Goal: Task Accomplishment & Management: Complete application form

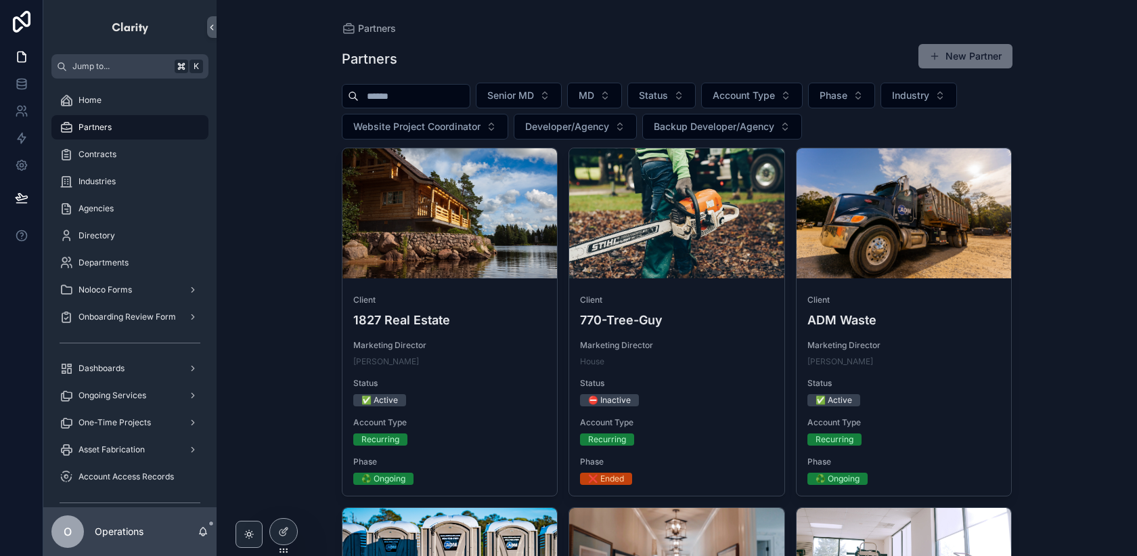
scroll to position [592, 0]
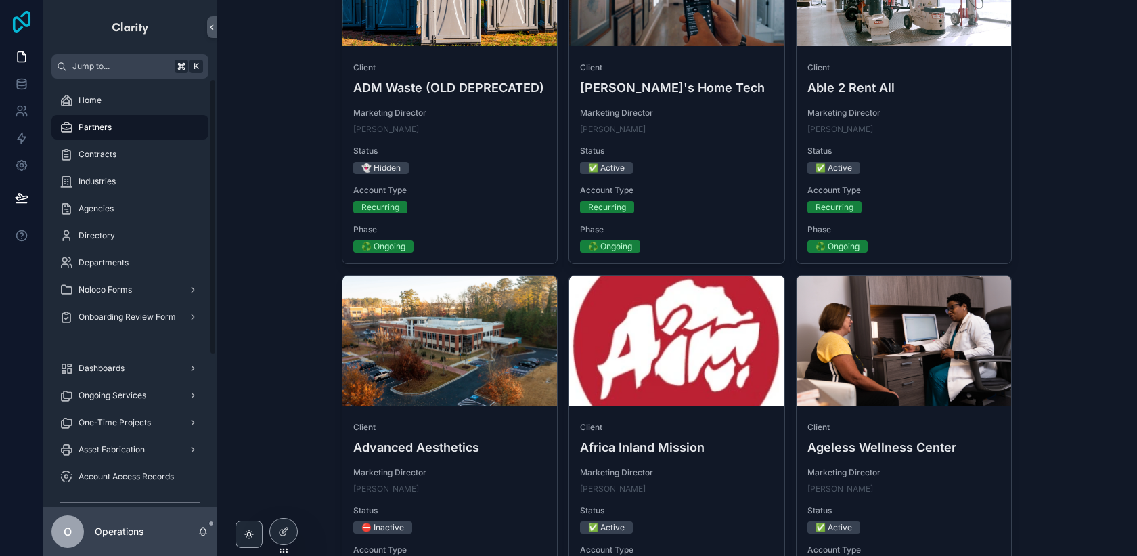
click at [21, 26] on icon at bounding box center [22, 22] width 18 height 22
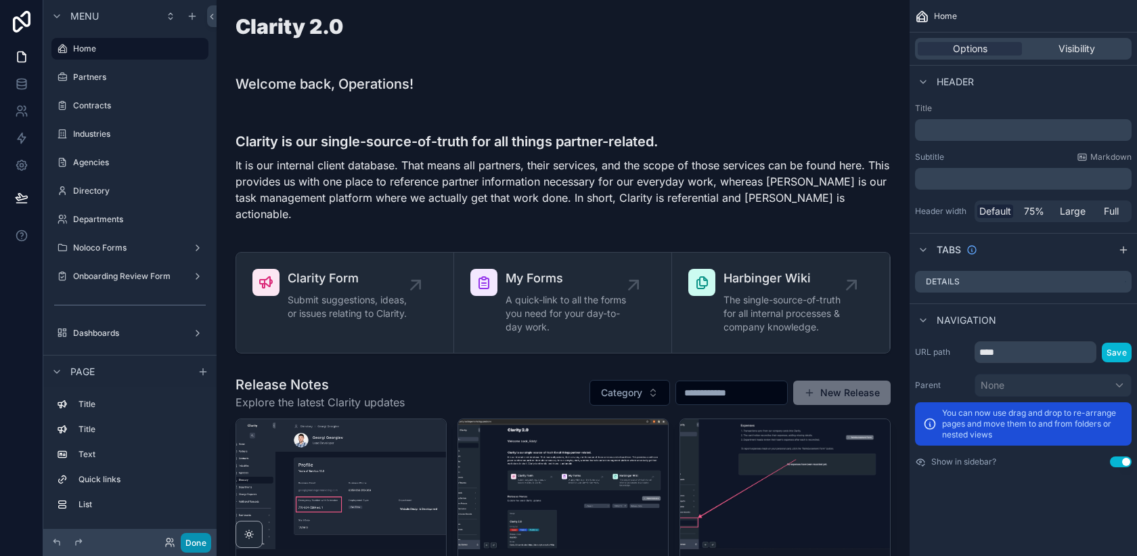
click at [206, 540] on button "Done" at bounding box center [196, 543] width 30 height 20
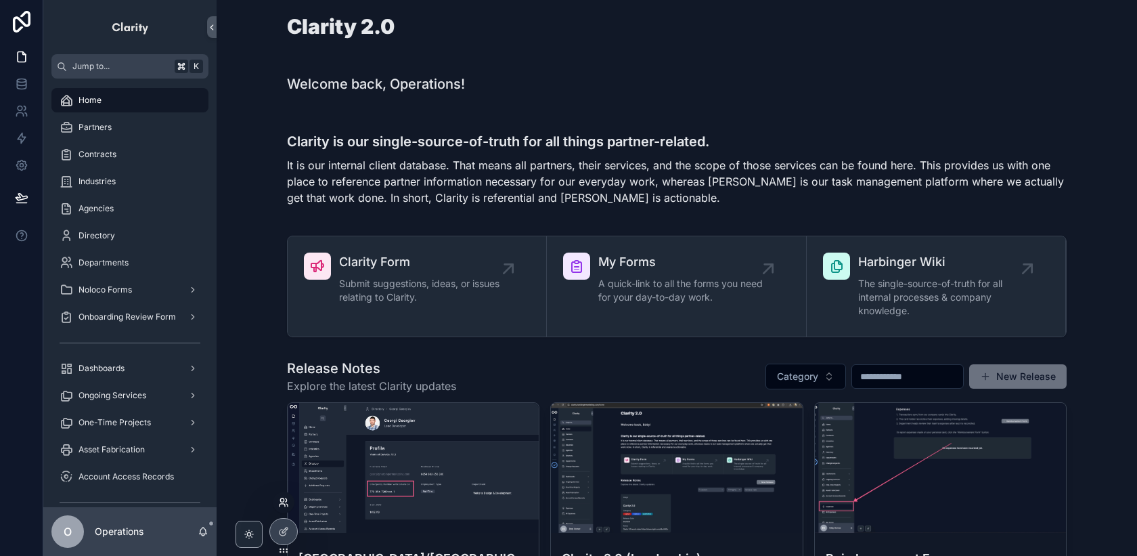
click at [284, 500] on icon at bounding box center [281, 499] width 3 height 3
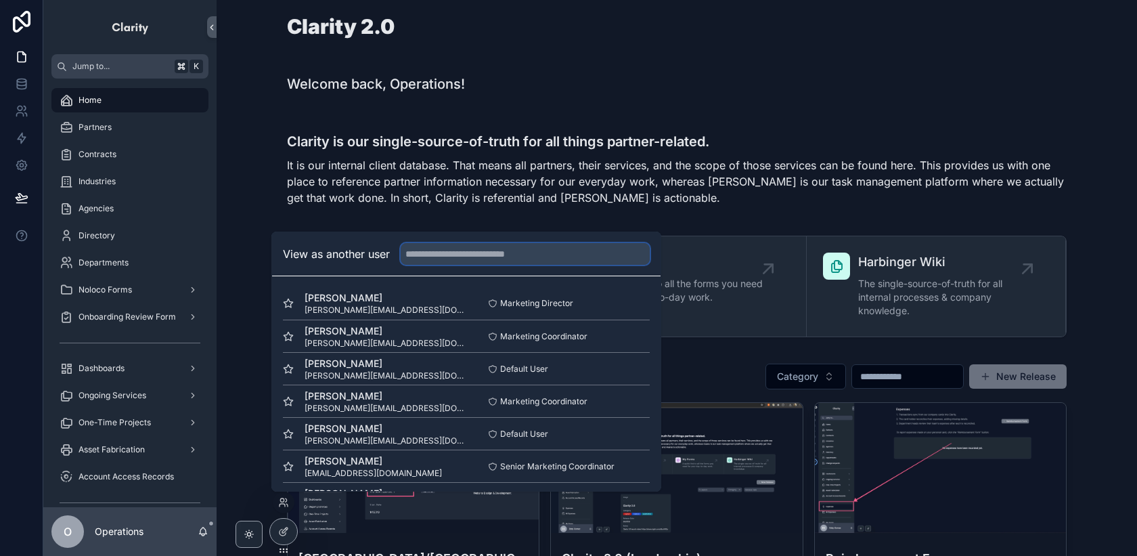
click at [430, 258] on input "text" at bounding box center [525, 254] width 249 height 22
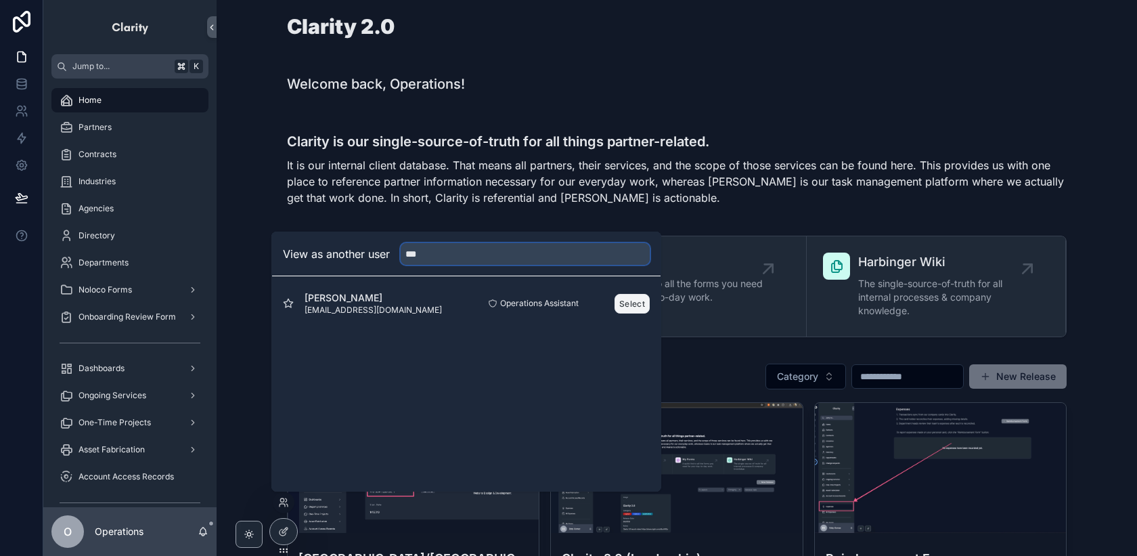
type input "***"
click at [628, 305] on button "Select" at bounding box center [632, 304] width 35 height 20
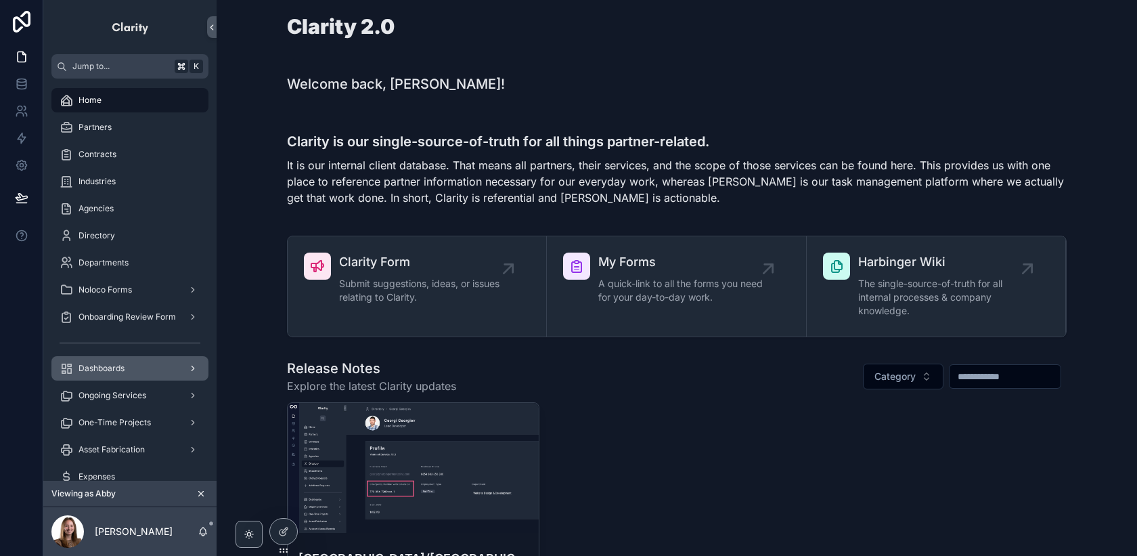
click at [165, 377] on div "Dashboards" at bounding box center [130, 368] width 141 height 22
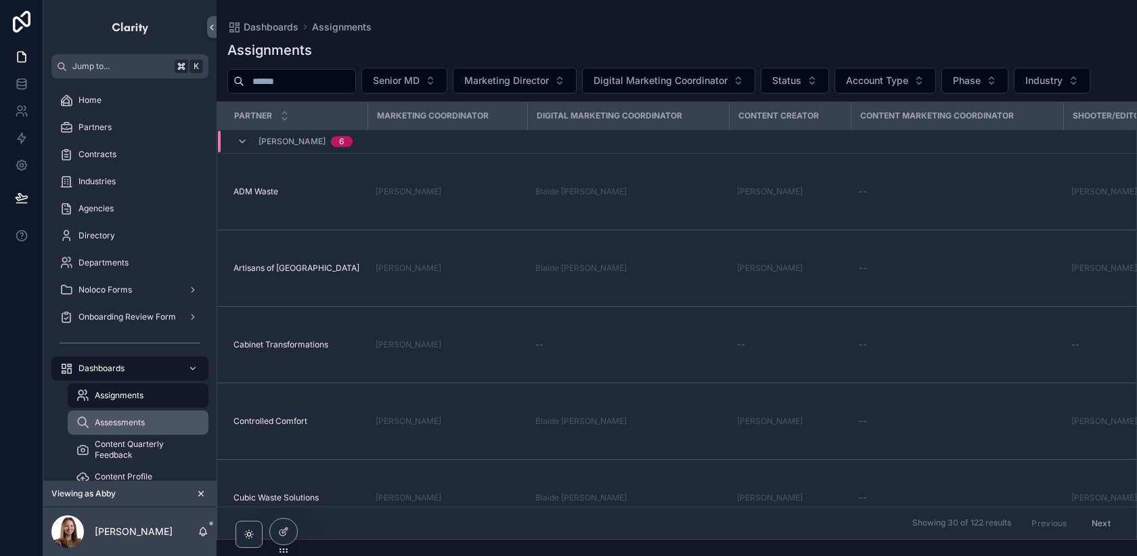
click at [155, 417] on div "Assessments" at bounding box center [138, 423] width 125 height 22
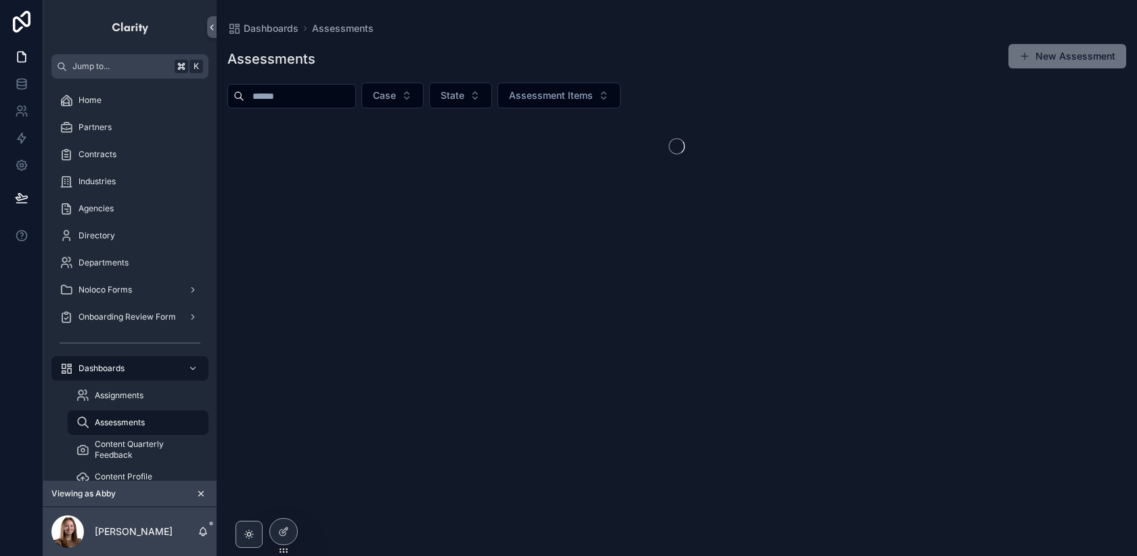
click at [335, 102] on input "scrollable content" at bounding box center [299, 96] width 111 height 19
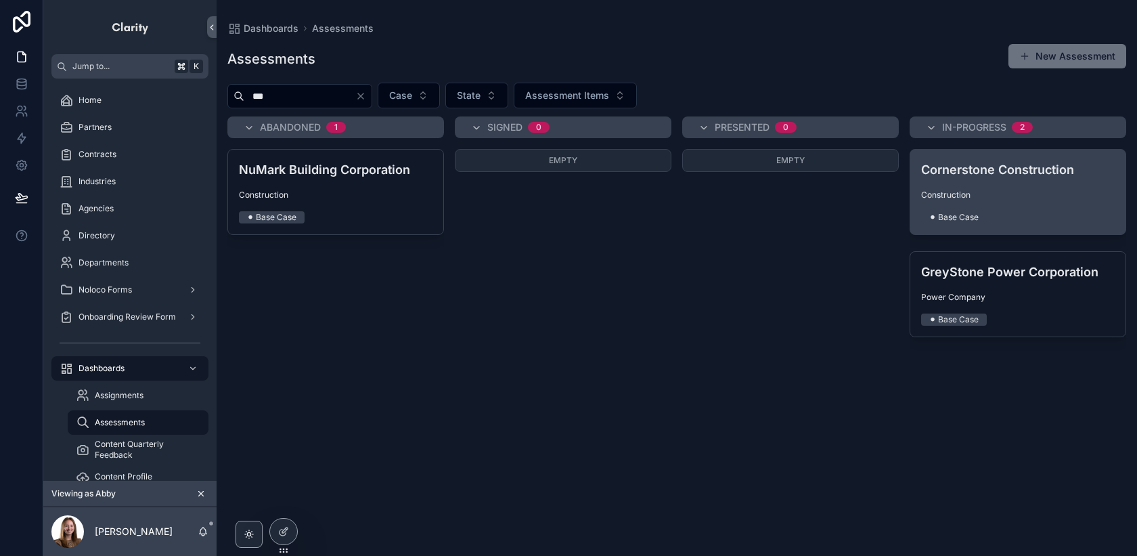
type input "***"
click at [982, 165] on h4 "Cornerstone Construction" at bounding box center [1018, 169] width 194 height 18
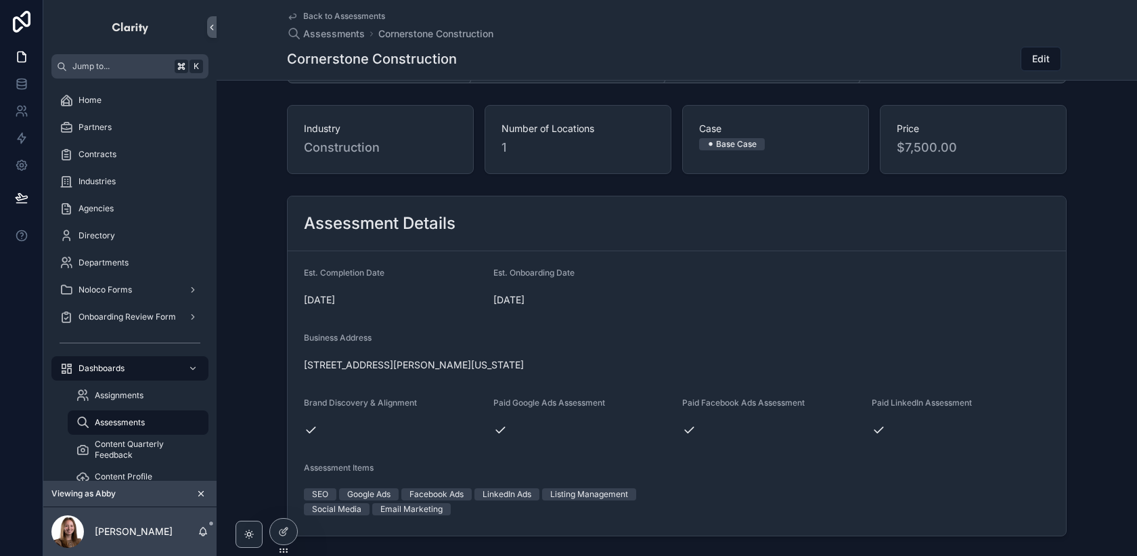
scroll to position [10, 0]
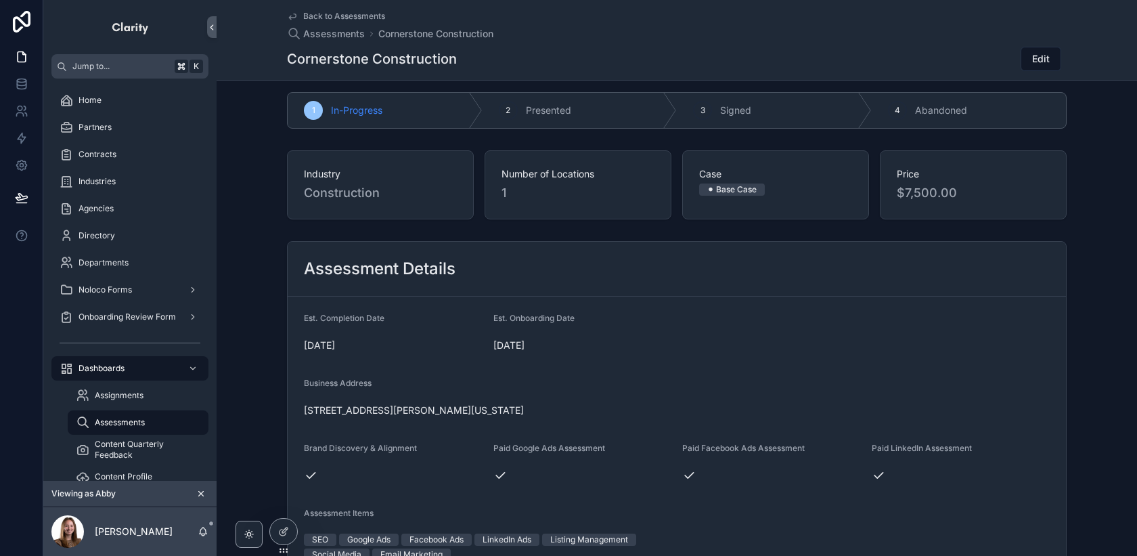
click at [200, 493] on icon "scrollable content" at bounding box center [200, 493] width 9 height 9
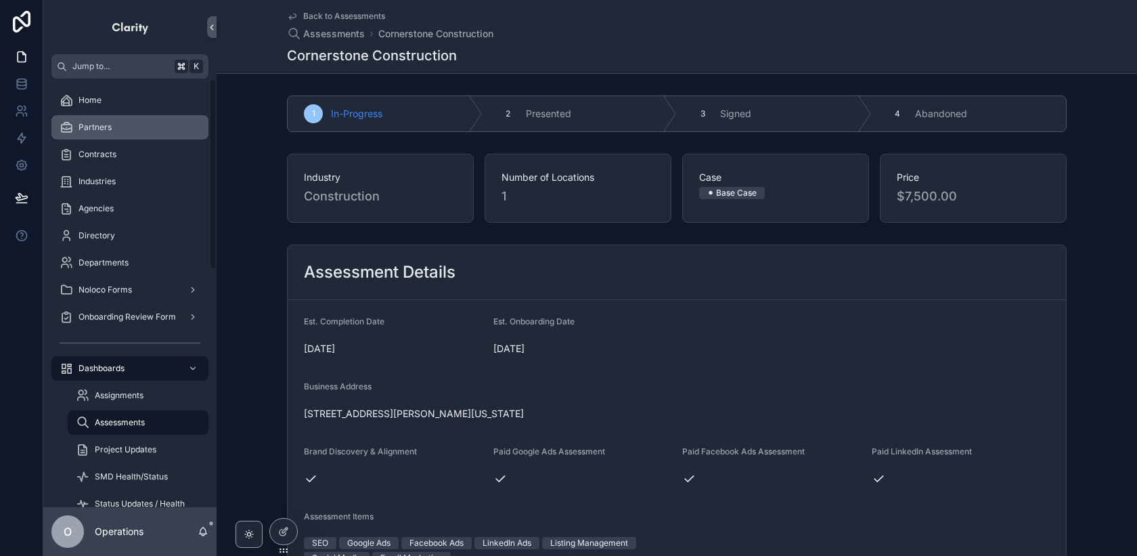
click at [174, 137] on div "Partners" at bounding box center [130, 127] width 141 height 22
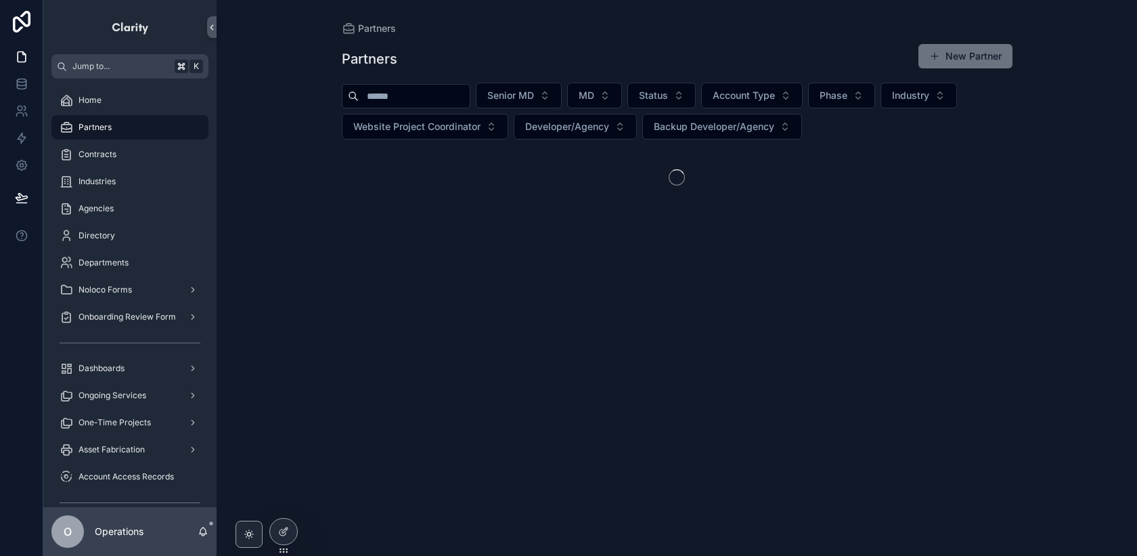
click at [455, 95] on input "scrollable content" at bounding box center [414, 96] width 111 height 19
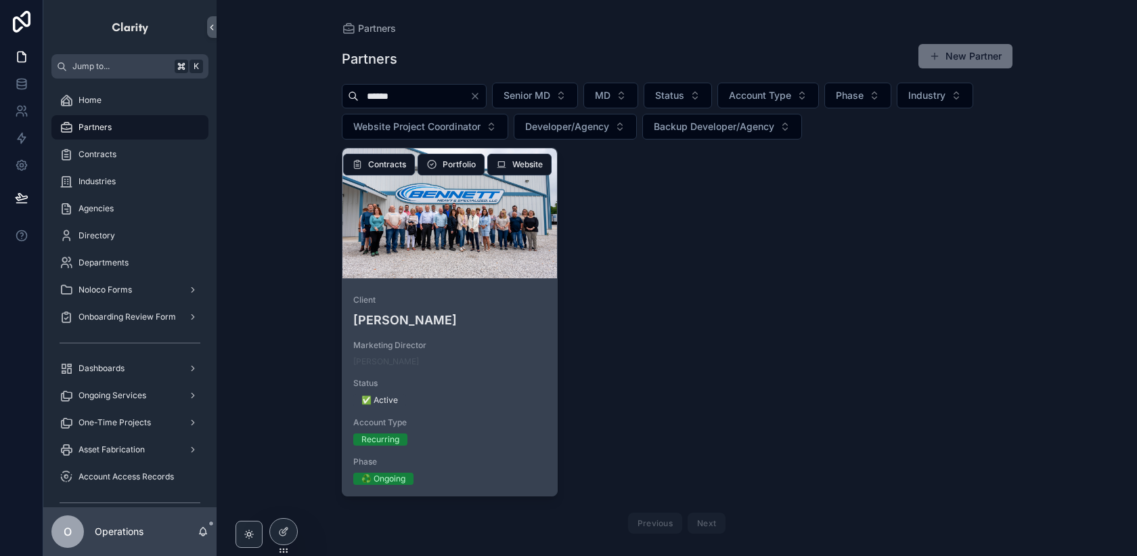
type input "******"
click at [441, 282] on link "Client Bennett Marketing Director Anna Brimer Status ✅ Active Account Type Recu…" at bounding box center [450, 322] width 217 height 349
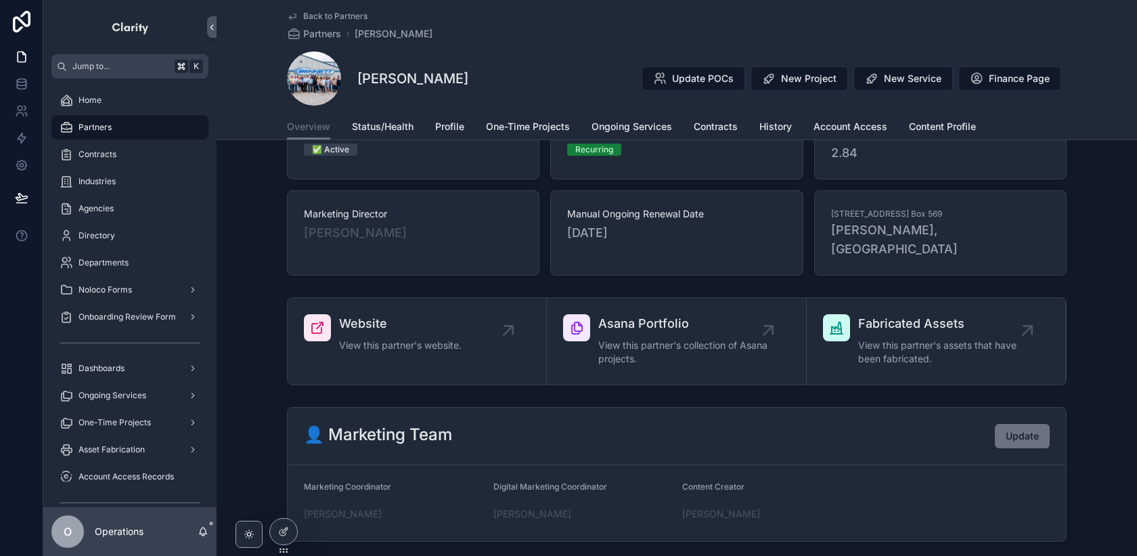
scroll to position [131, 0]
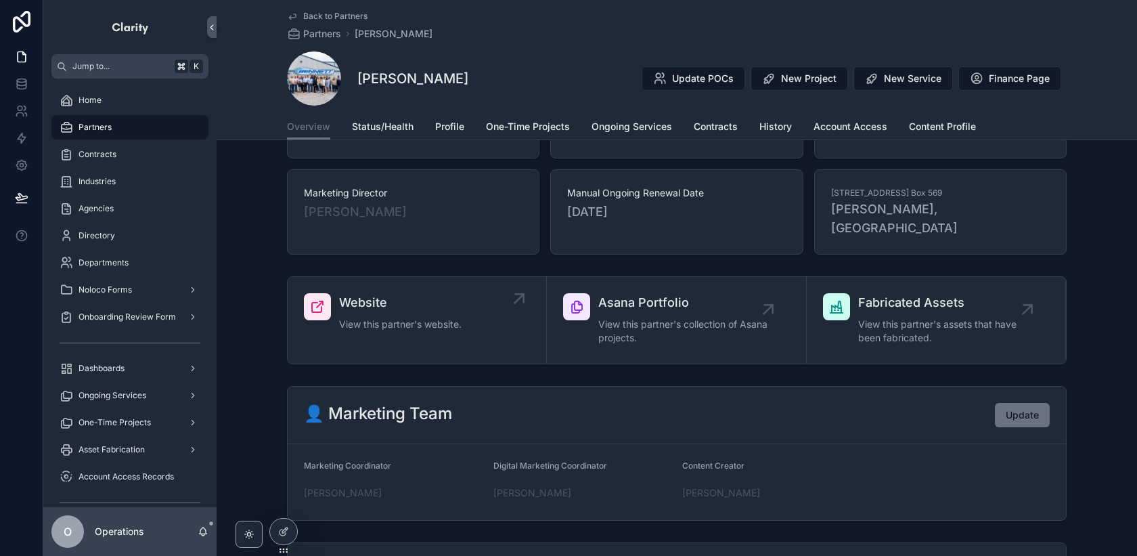
click at [502, 314] on div "Website View this partner's website." at bounding box center [417, 313] width 226 height 41
click at [156, 375] on div "Dashboards" at bounding box center [130, 368] width 141 height 22
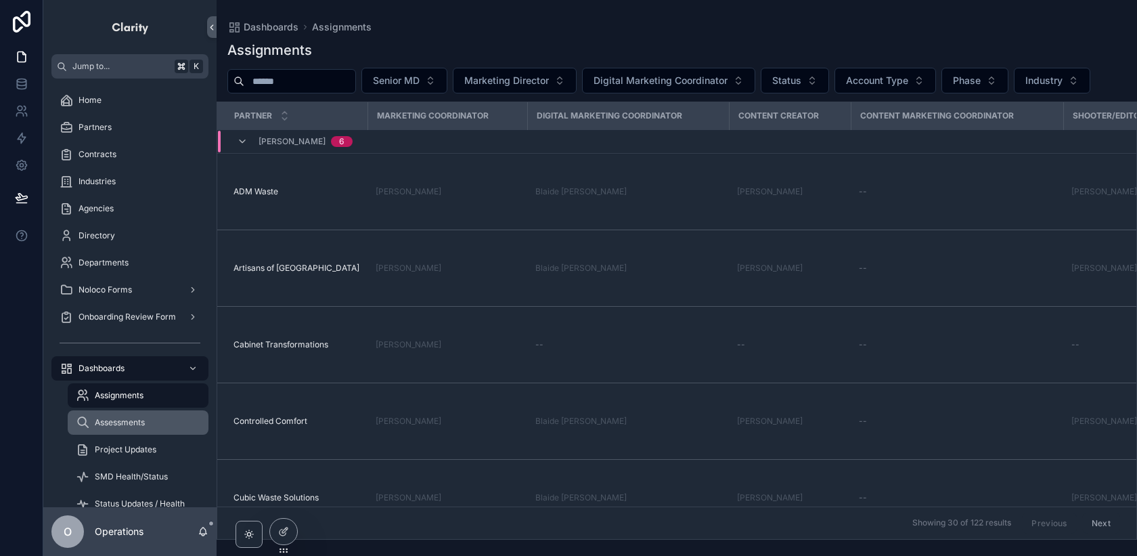
click at [144, 422] on span "Assessments" at bounding box center [120, 422] width 50 height 11
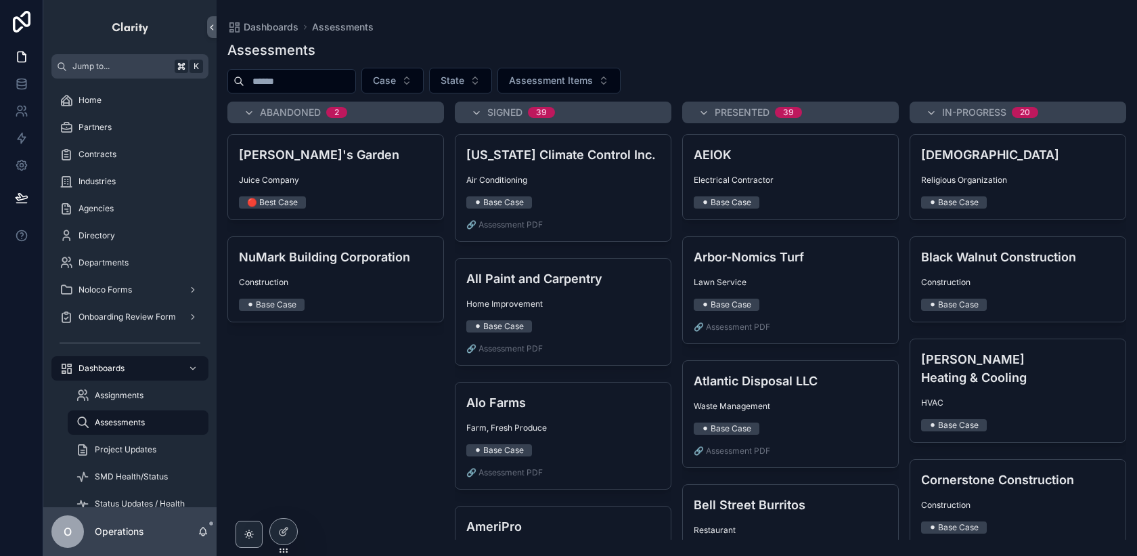
click at [144, 422] on span "Assessments" at bounding box center [120, 422] width 50 height 11
click at [166, 131] on div "Partners" at bounding box center [130, 127] width 141 height 22
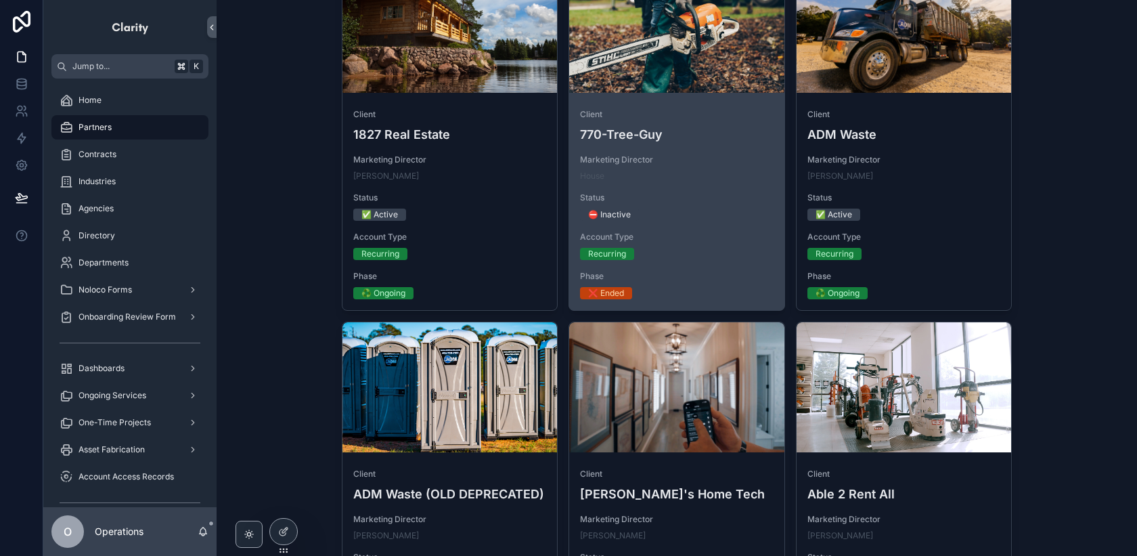
scroll to position [204, 0]
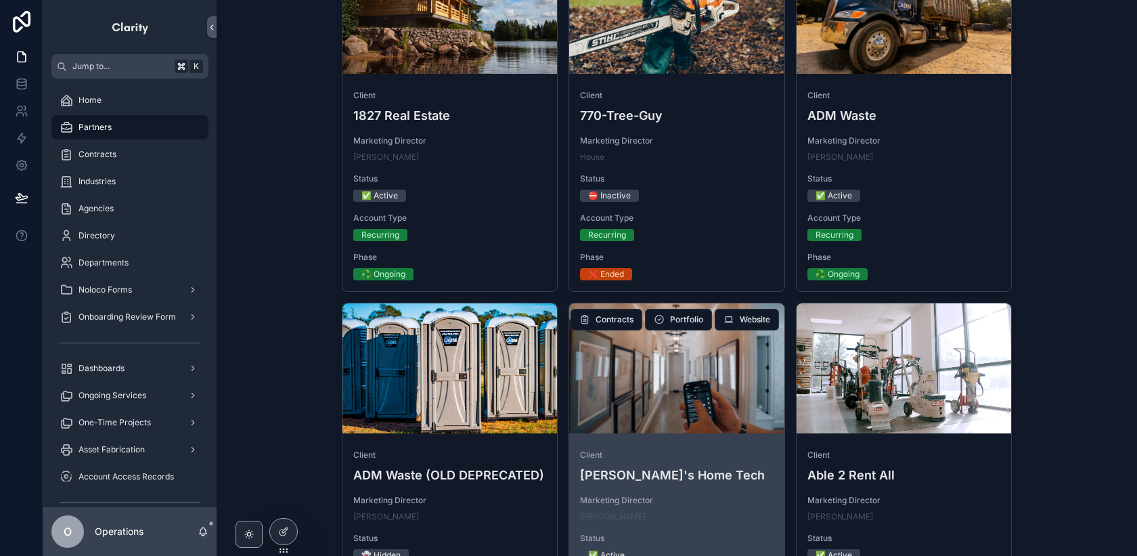
click at [666, 416] on div "scrollable content" at bounding box center [676, 368] width 215 height 130
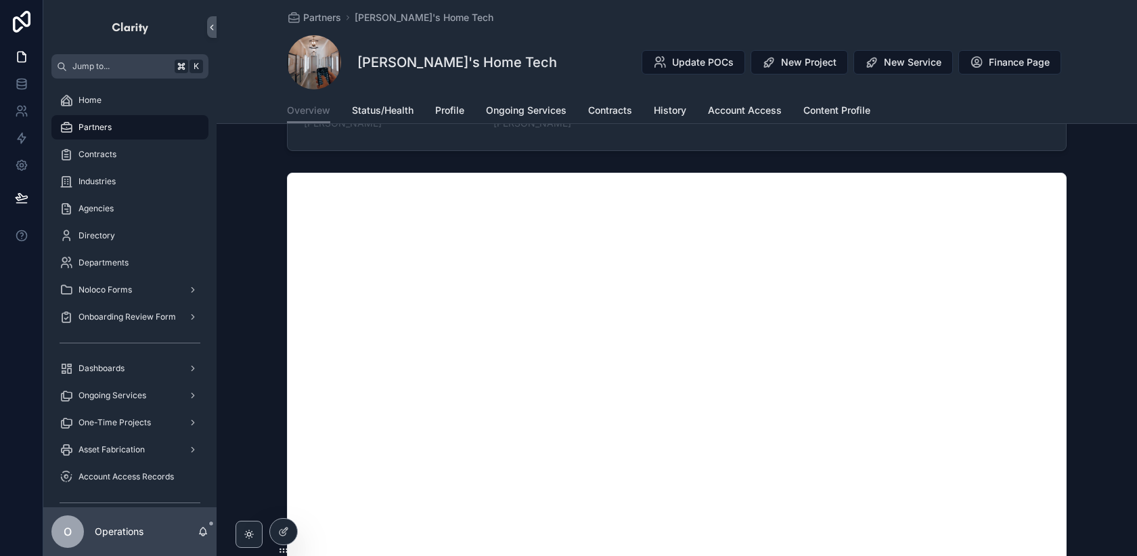
scroll to position [1327, 0]
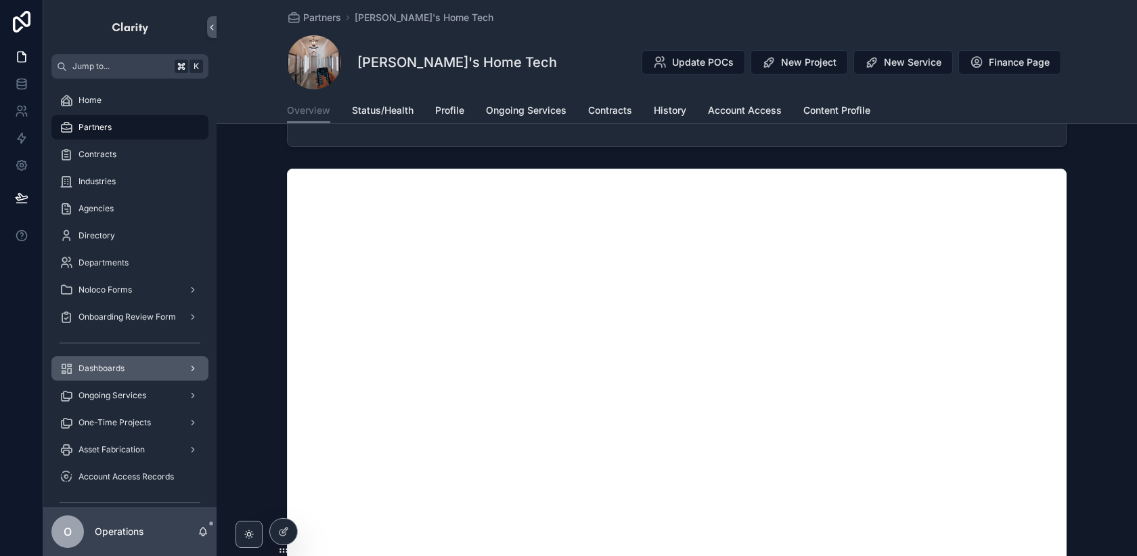
click at [194, 368] on icon "scrollable content" at bounding box center [192, 368] width 9 height 9
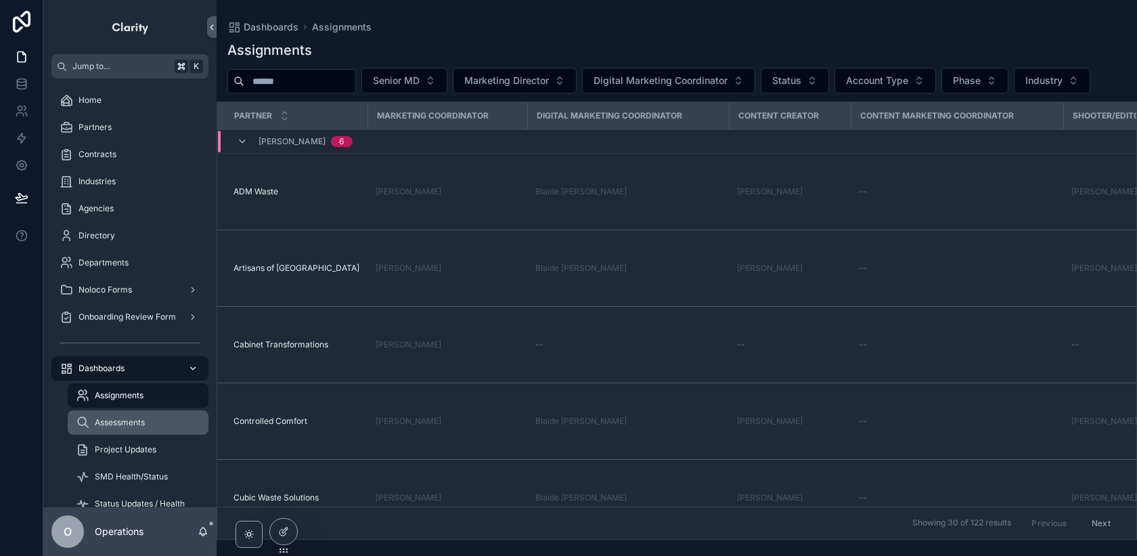
click at [175, 417] on div "Assessments" at bounding box center [138, 423] width 125 height 22
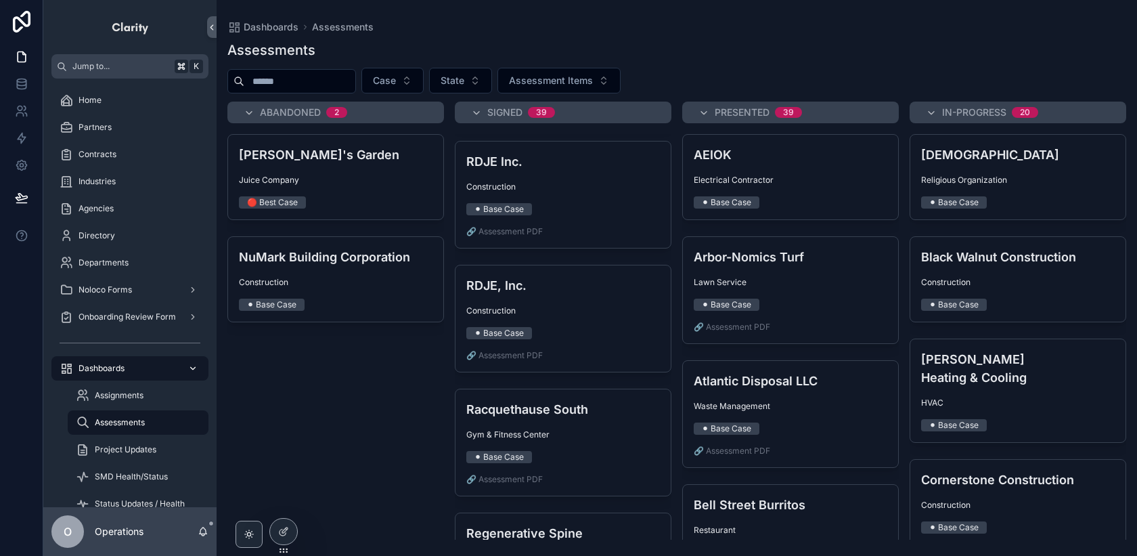
scroll to position [4487, 0]
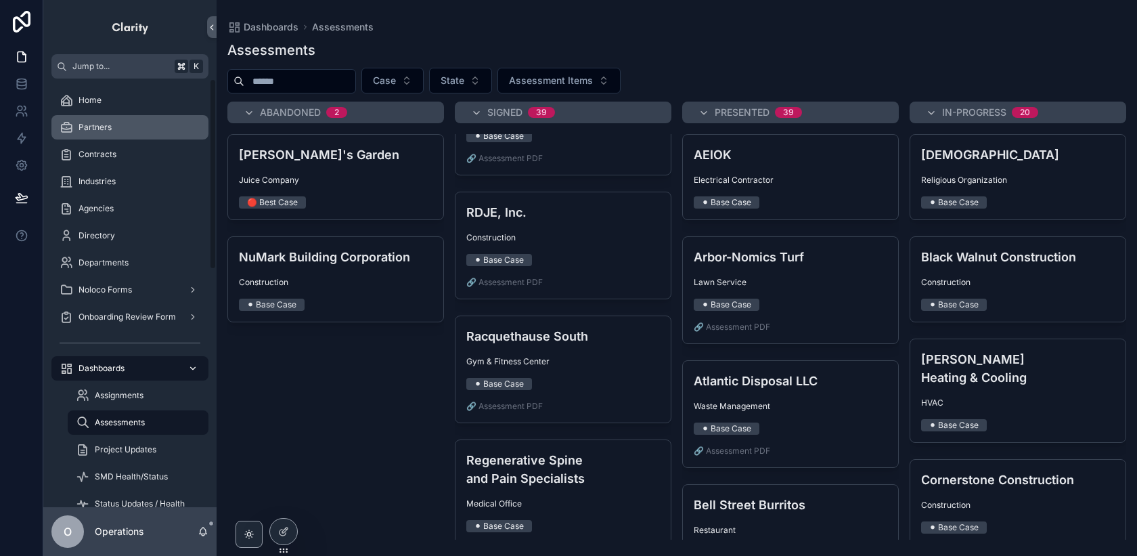
click at [119, 123] on div "Partners" at bounding box center [130, 127] width 141 height 22
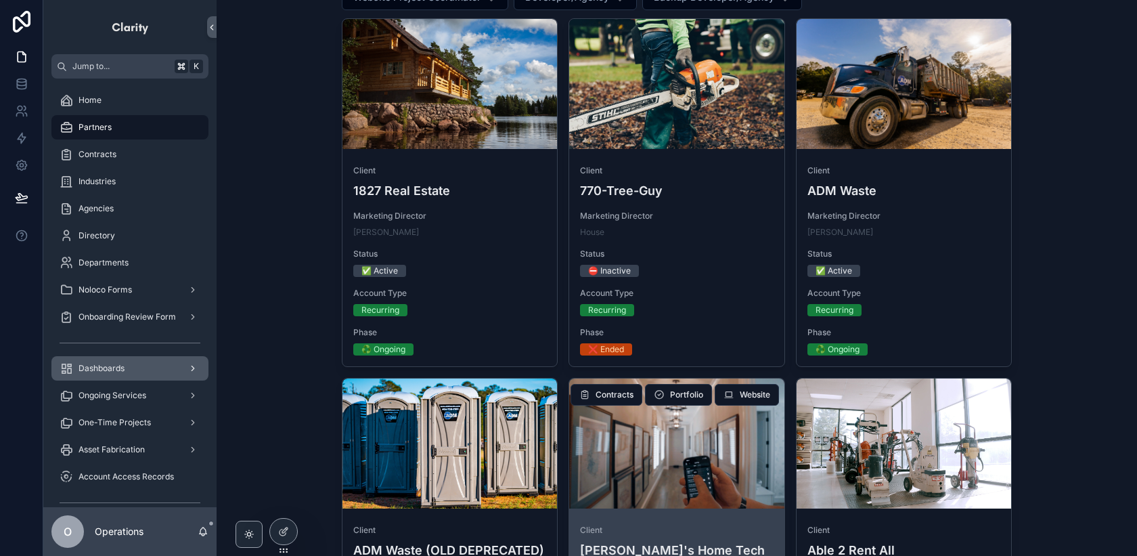
scroll to position [148, 0]
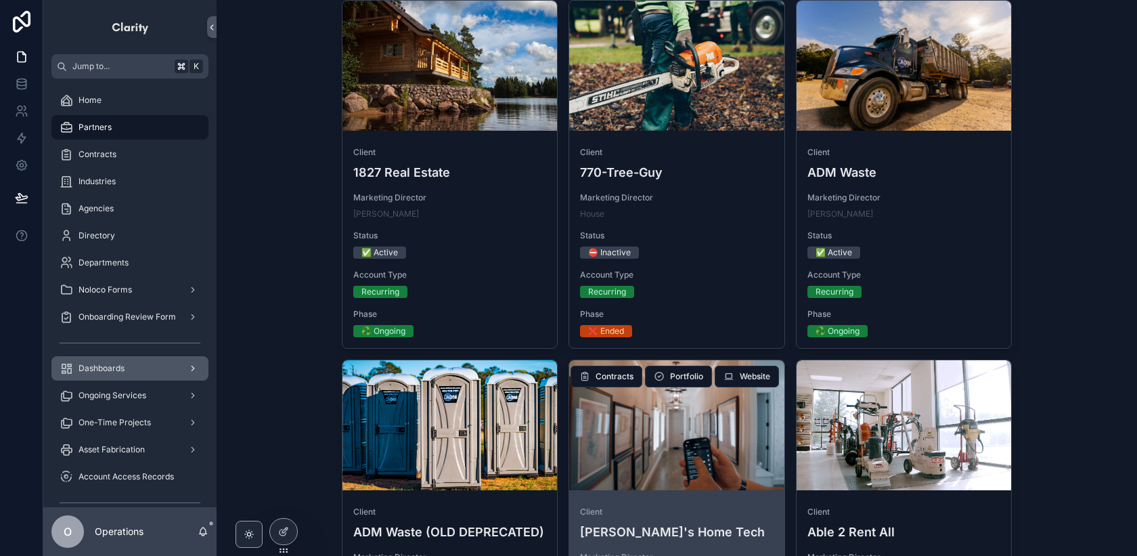
click at [651, 460] on div "scrollable content" at bounding box center [676, 425] width 215 height 130
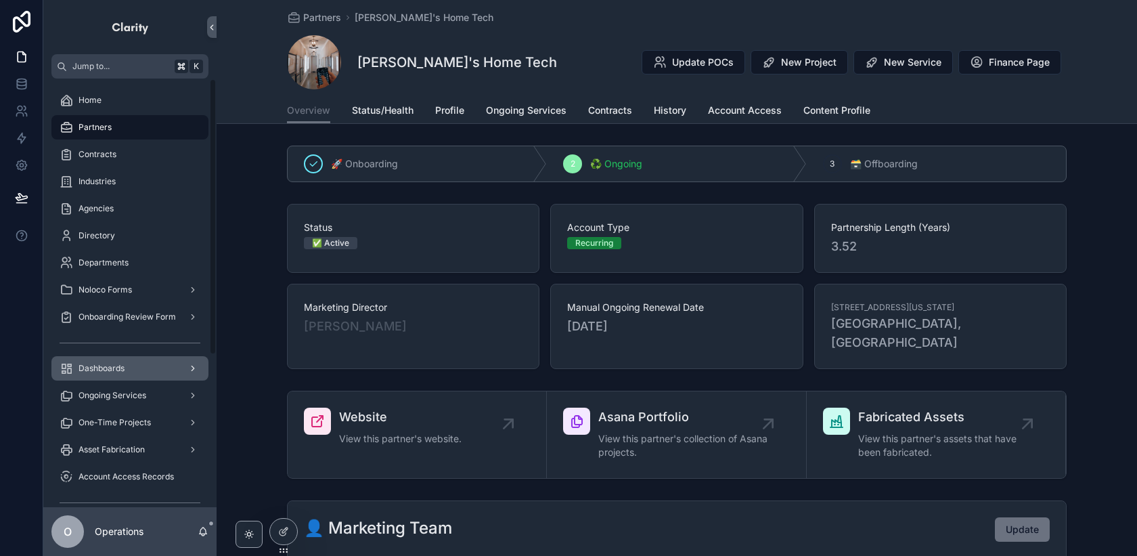
click at [162, 373] on div "Dashboards" at bounding box center [130, 368] width 141 height 22
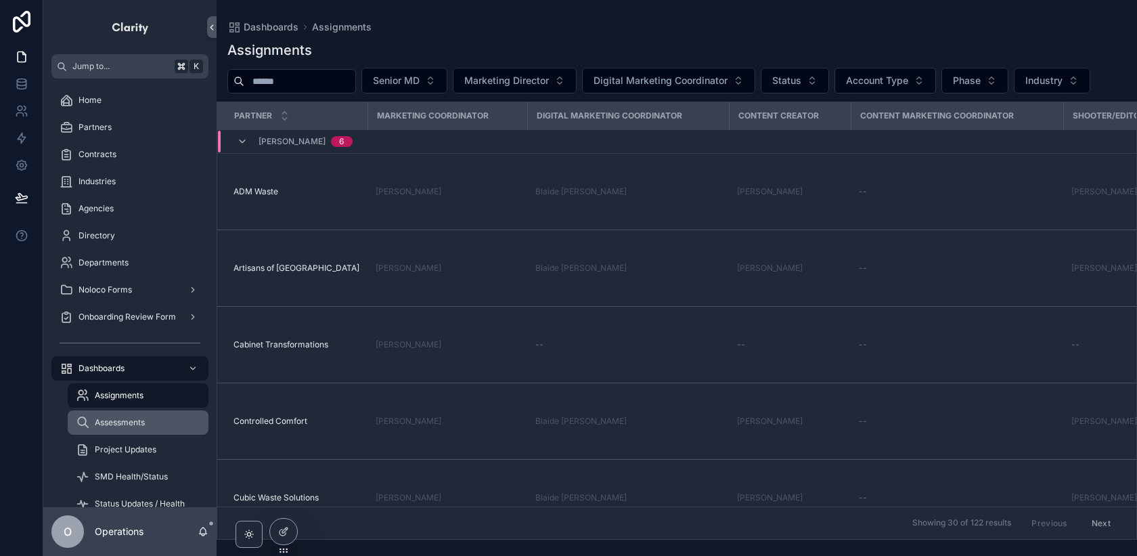
click at [138, 430] on div "Assessments" at bounding box center [138, 423] width 125 height 22
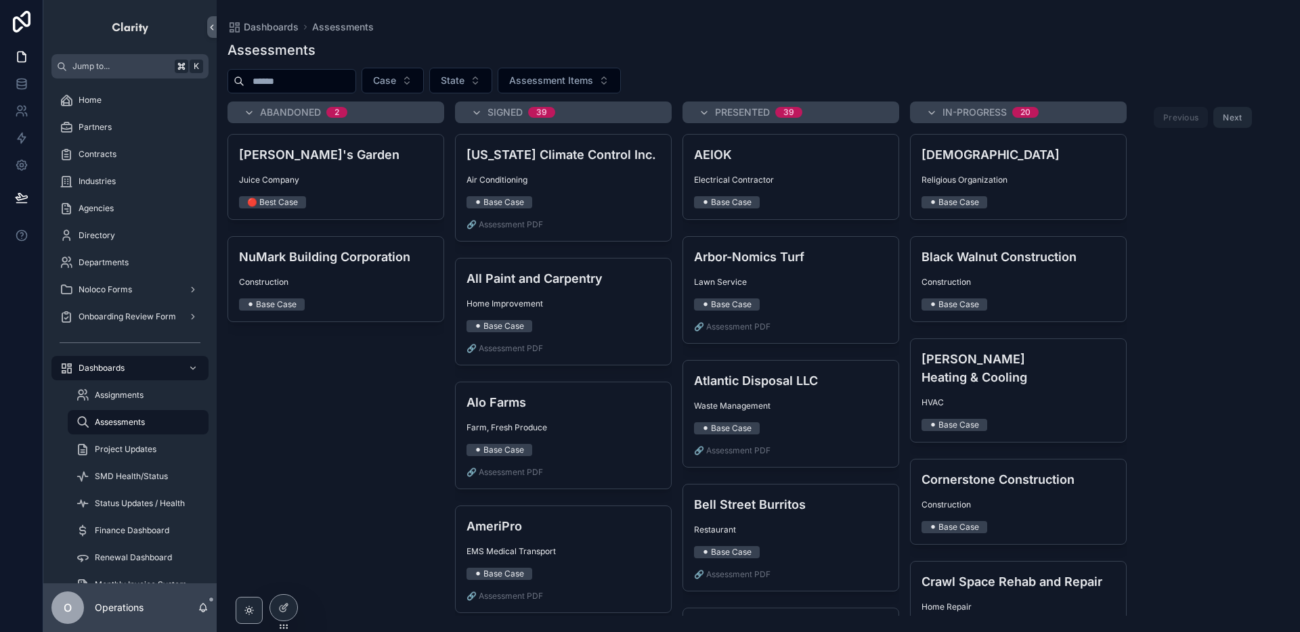
click at [348, 77] on input "scrollable content" at bounding box center [299, 81] width 111 height 19
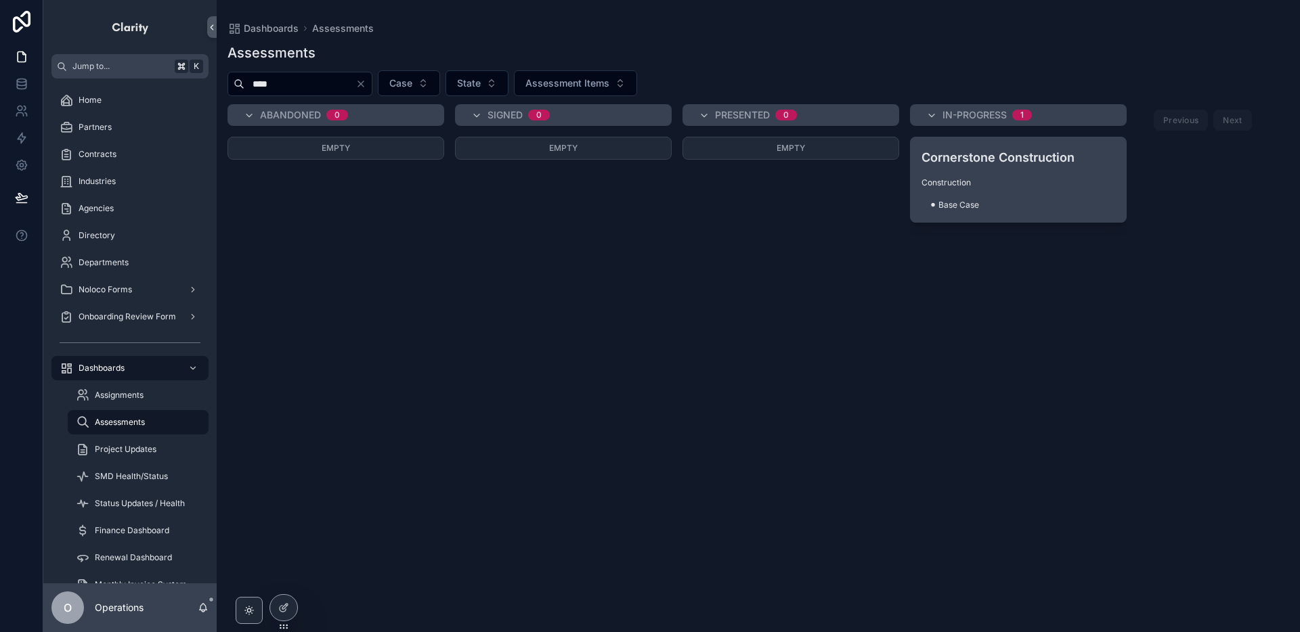
type input "****"
click at [1005, 169] on div "Cornerstone Construction Construction ⚫ Base Case" at bounding box center [1017, 179] width 215 height 85
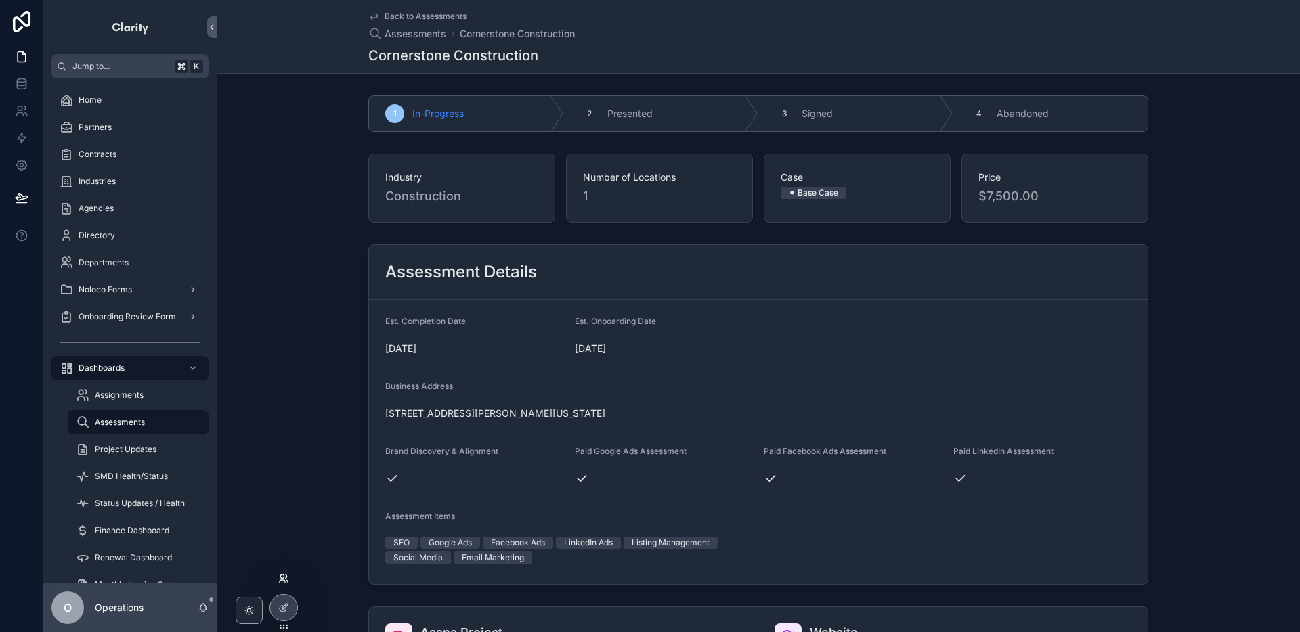
click at [286, 555] on icon at bounding box center [286, 576] width 1 height 3
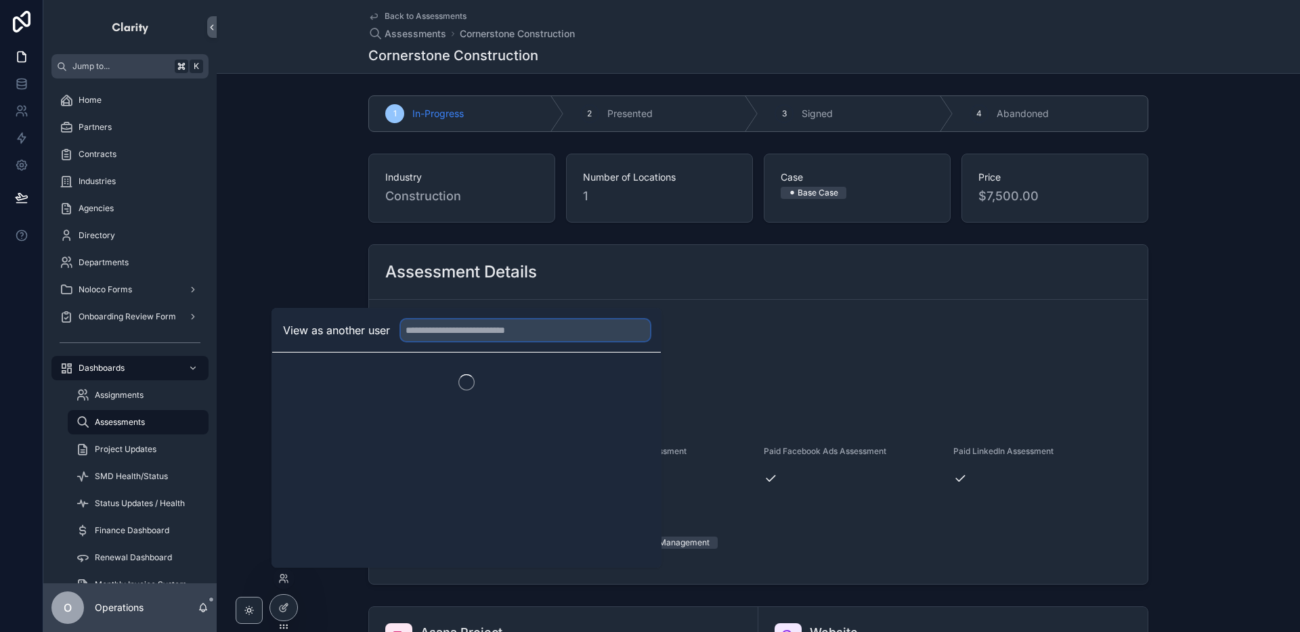
click at [432, 322] on input "text" at bounding box center [525, 331] width 249 height 22
type input "***"
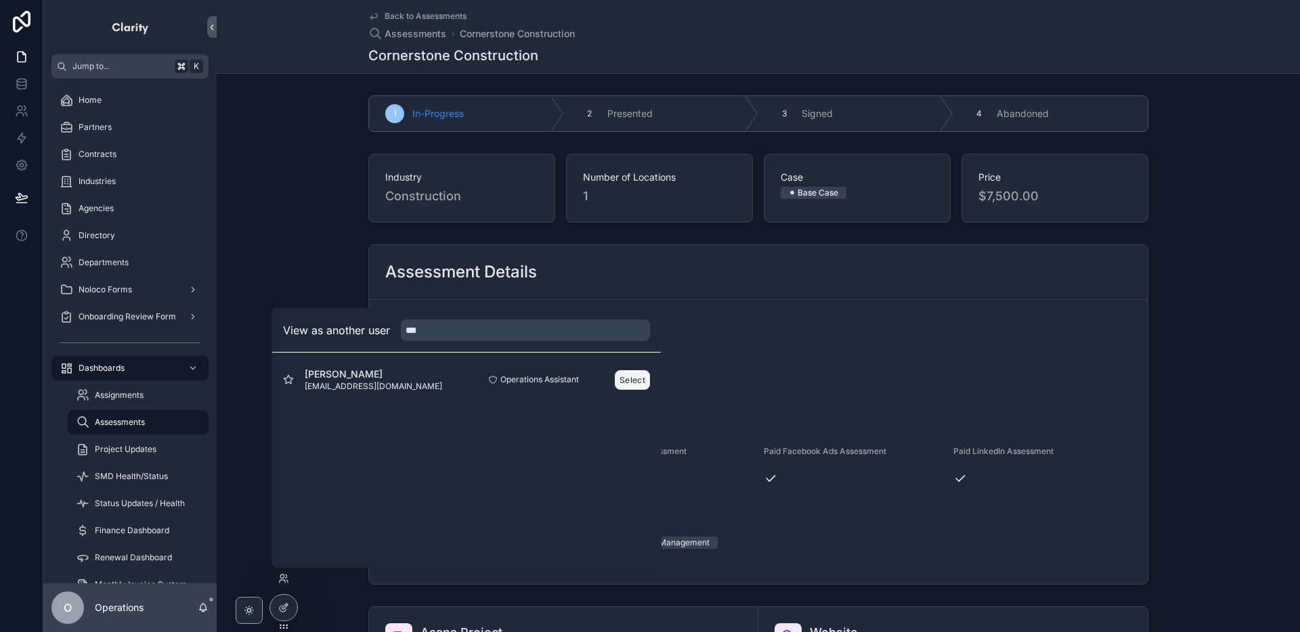
click at [623, 384] on button "Select" at bounding box center [632, 380] width 35 height 20
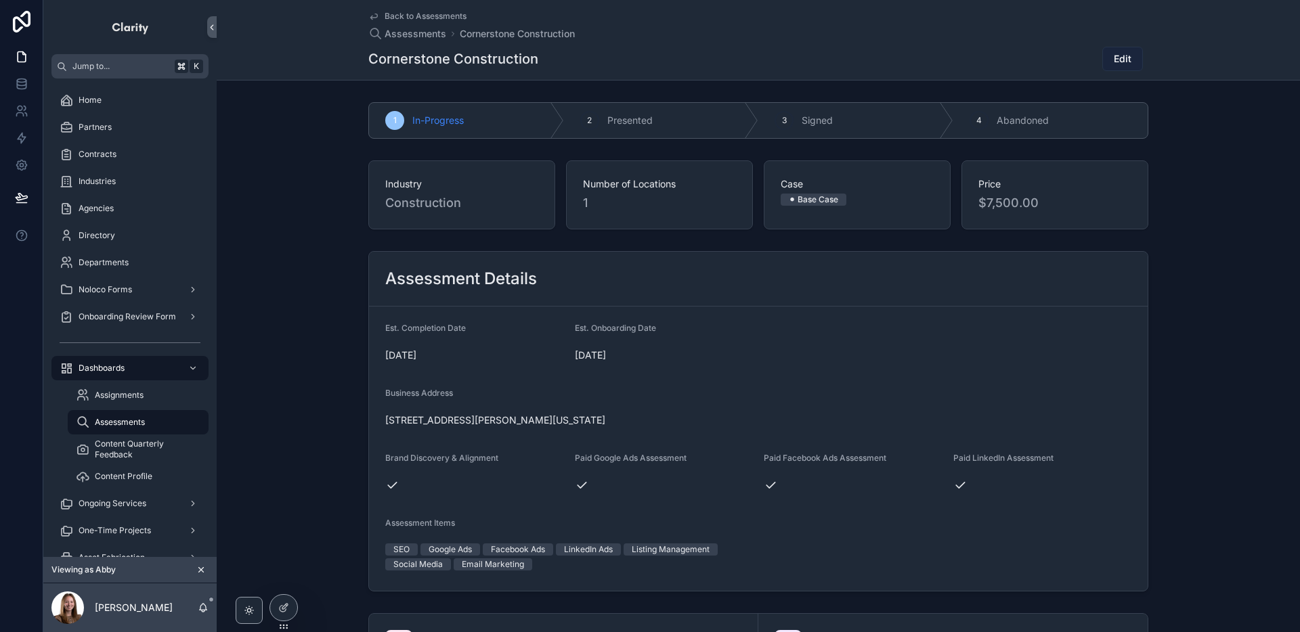
click at [1107, 60] on button "Edit" at bounding box center [1122, 59] width 41 height 24
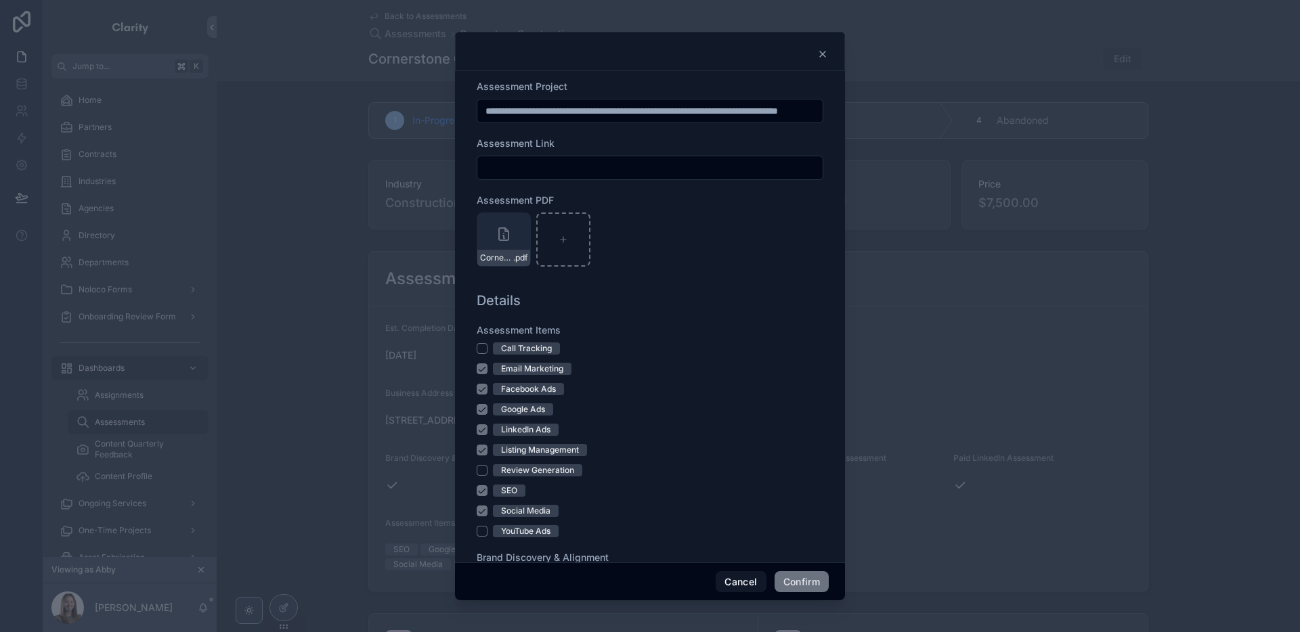
scroll to position [699, 0]
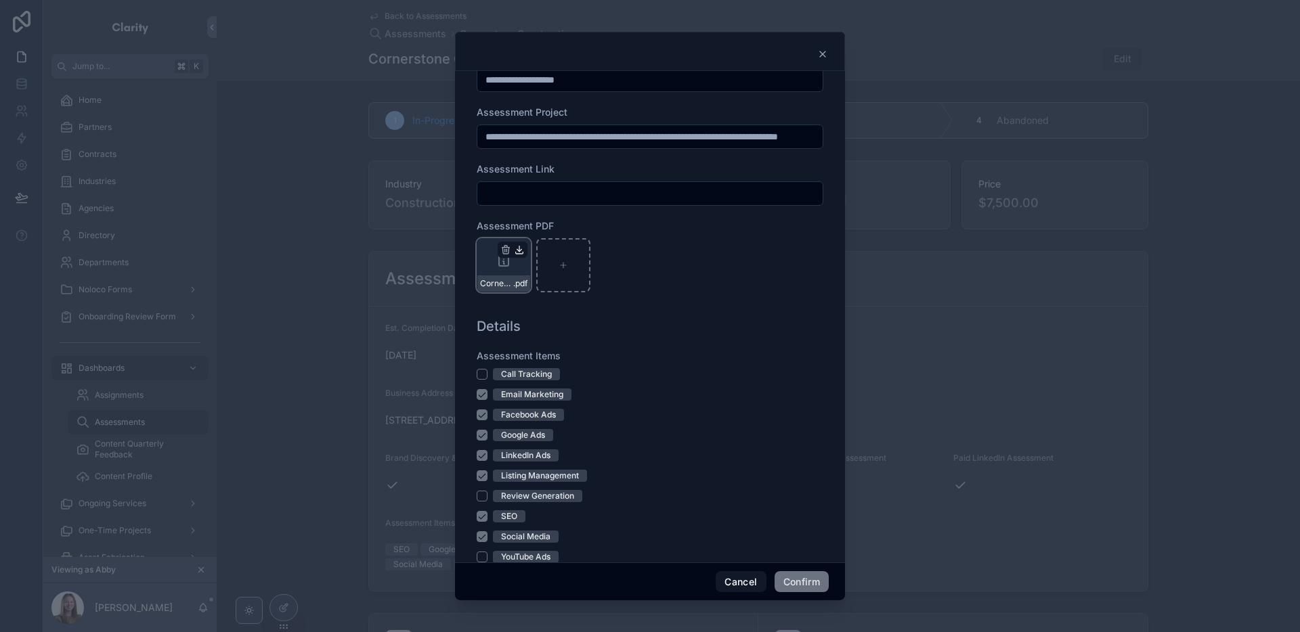
drag, startPoint x: 503, startPoint y: 251, endPoint x: 520, endPoint y: 253, distance: 17.0
click at [503, 251] on icon "button" at bounding box center [505, 250] width 6 height 6
click at [535, 224] on icon "button" at bounding box center [534, 225] width 11 height 11
click at [810, 581] on button "Confirm" at bounding box center [801, 582] width 54 height 22
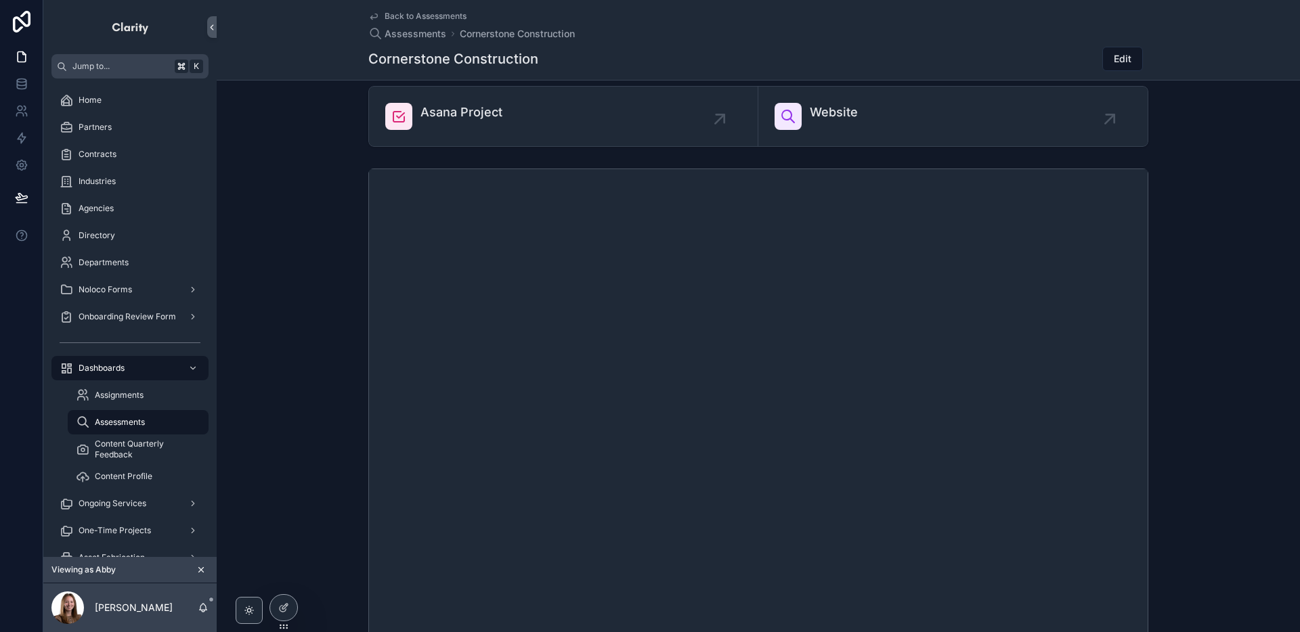
scroll to position [529, 0]
drag, startPoint x: 130, startPoint y: 129, endPoint x: 279, endPoint y: 12, distance: 189.5
click at [129, 129] on div "Partners" at bounding box center [130, 127] width 141 height 22
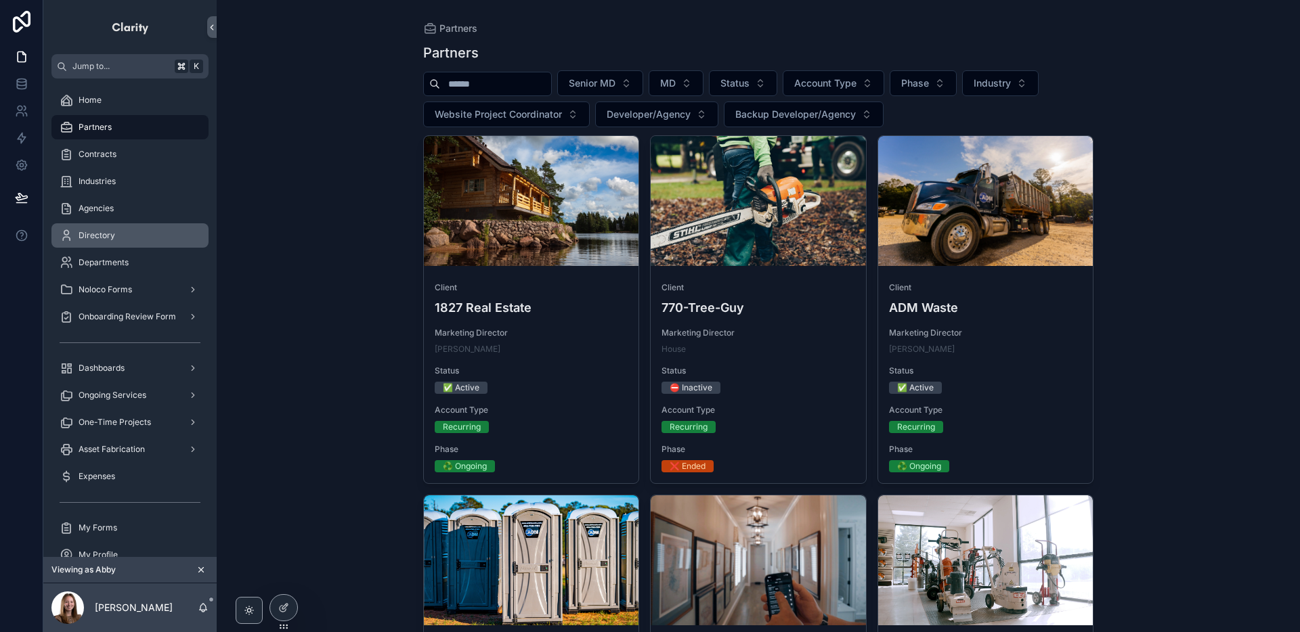
drag, startPoint x: 125, startPoint y: 230, endPoint x: 204, endPoint y: 498, distance: 279.5
click at [125, 230] on div "Directory" at bounding box center [130, 236] width 141 height 22
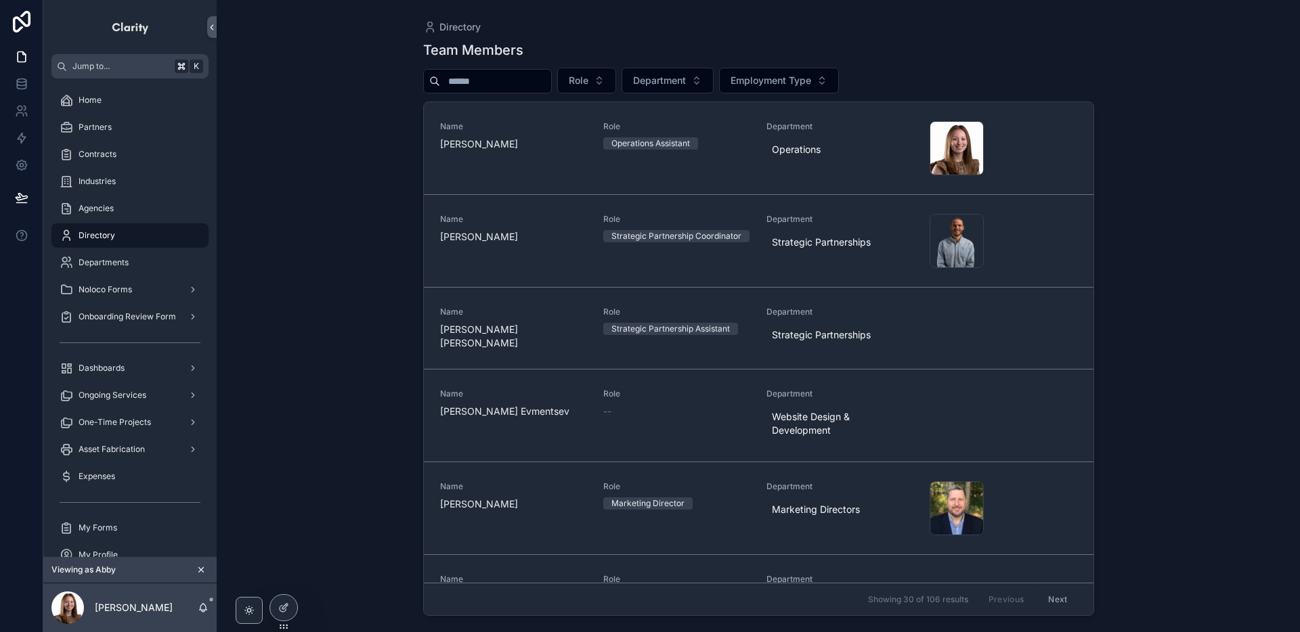
click at [201, 572] on icon "scrollable content" at bounding box center [200, 569] width 9 height 9
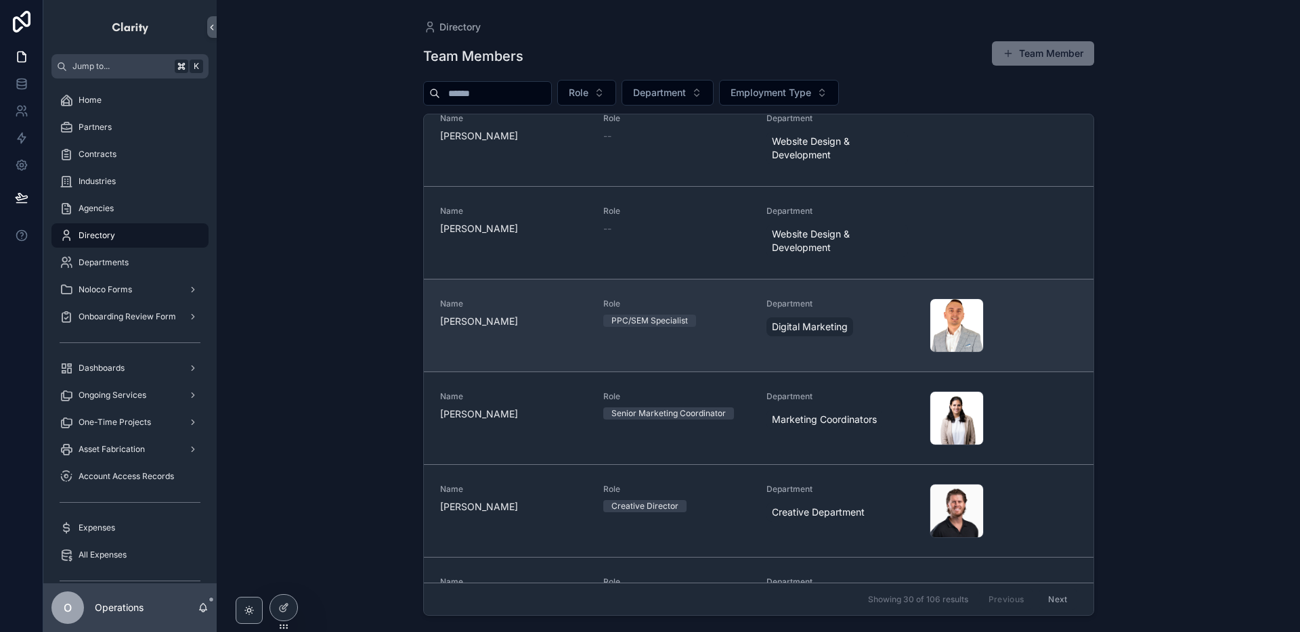
scroll to position [565, 0]
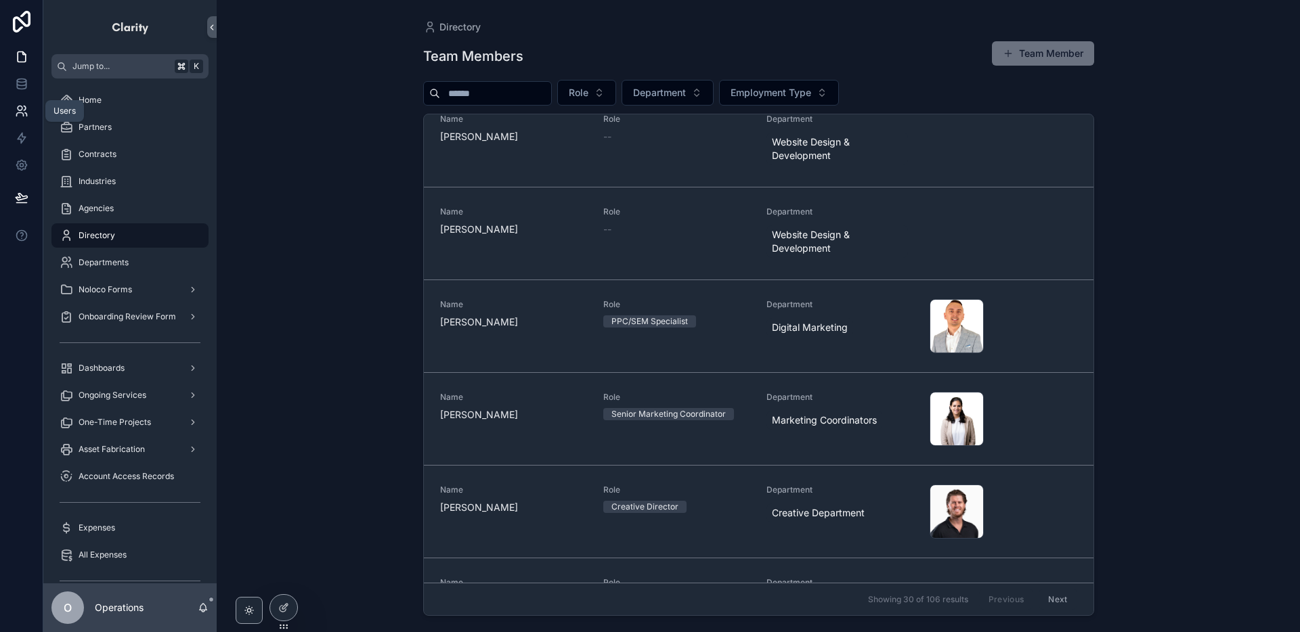
click at [24, 106] on icon at bounding box center [25, 108] width 2 height 4
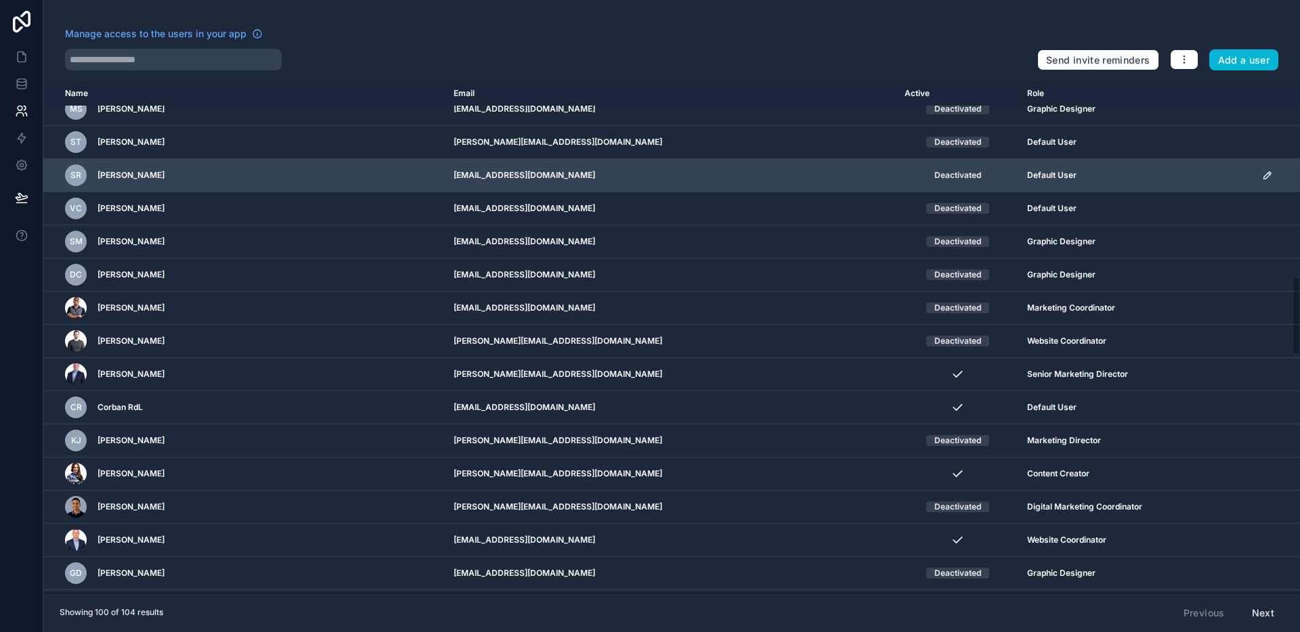
scroll to position [1277, 0]
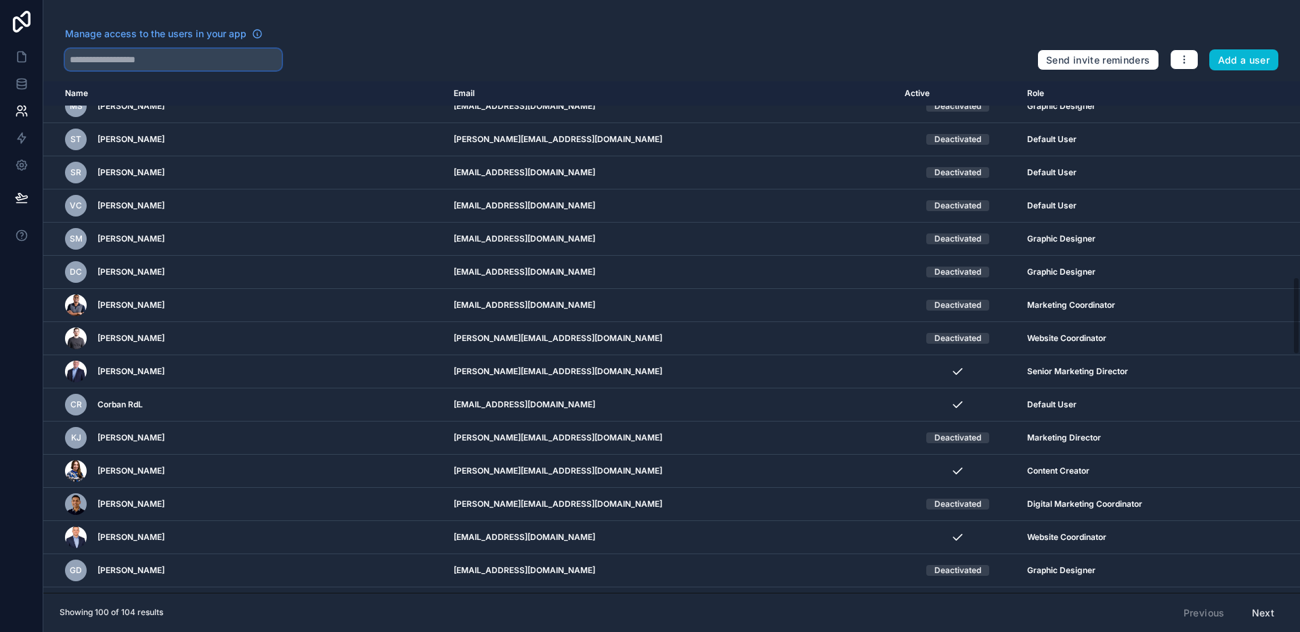
click at [156, 66] on input "text" at bounding box center [173, 60] width 217 height 22
click at [164, 61] on input "text" at bounding box center [173, 60] width 217 height 22
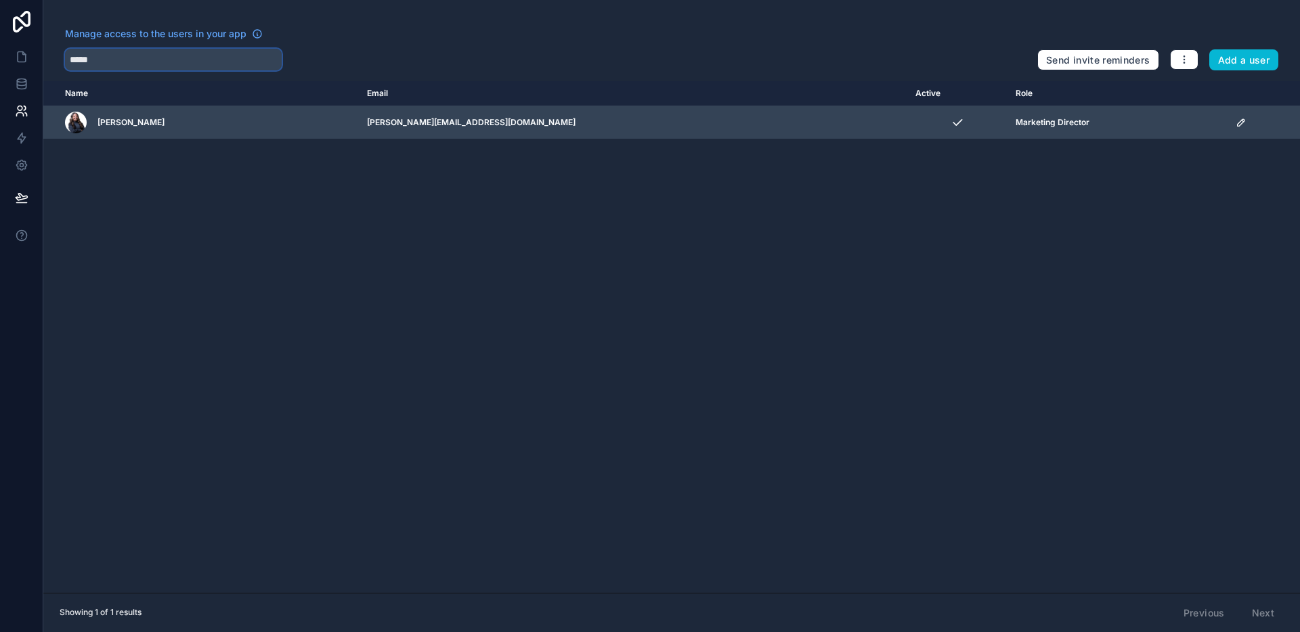
type input "*****"
click at [1235, 125] on icon "scrollable content" at bounding box center [1240, 122] width 11 height 11
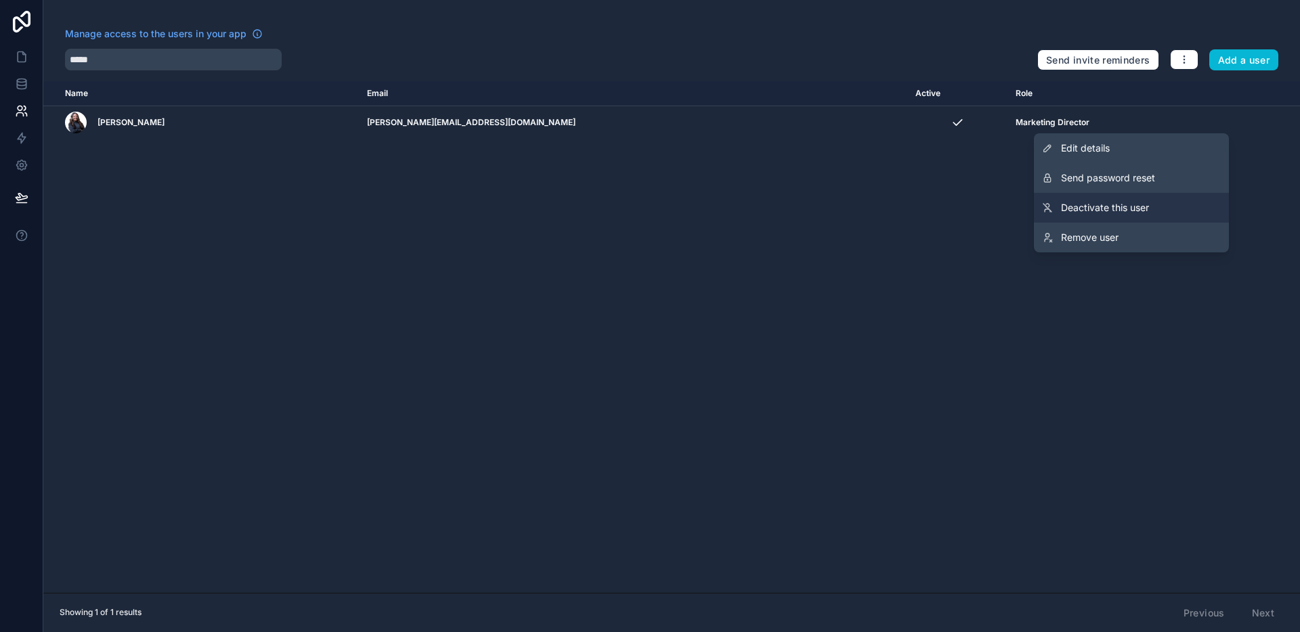
click at [1141, 208] on span "Deactivate this user" at bounding box center [1105, 208] width 88 height 14
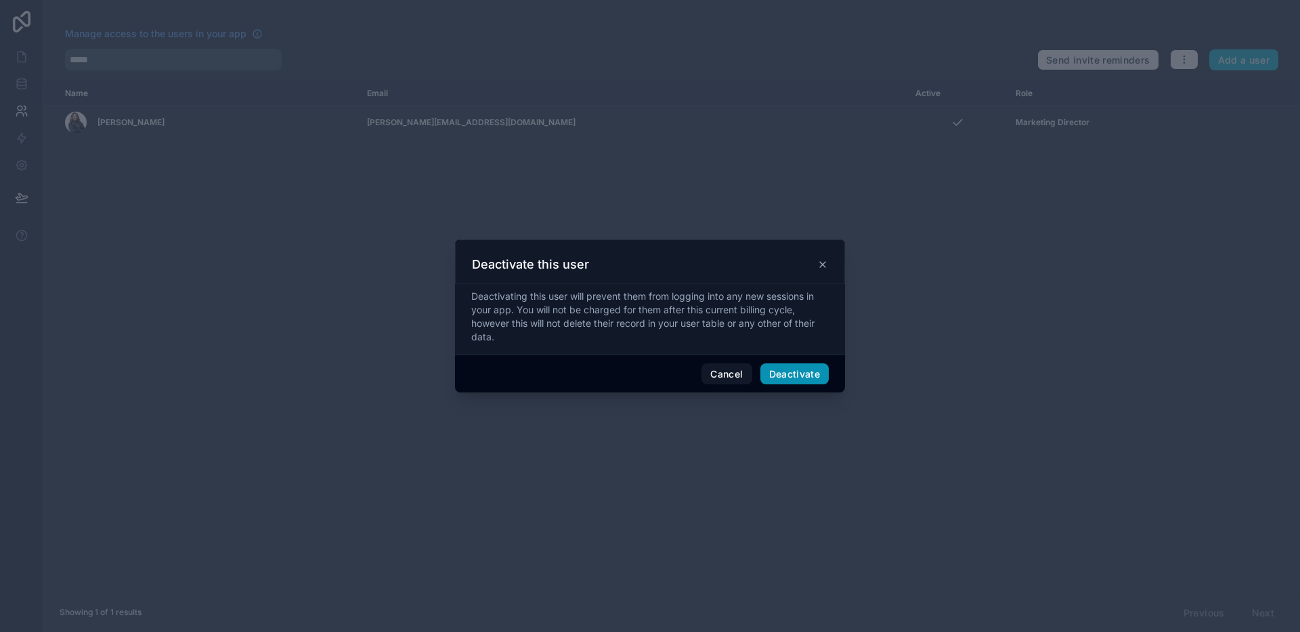
click at [812, 372] on button "Deactivate" at bounding box center [794, 375] width 69 height 22
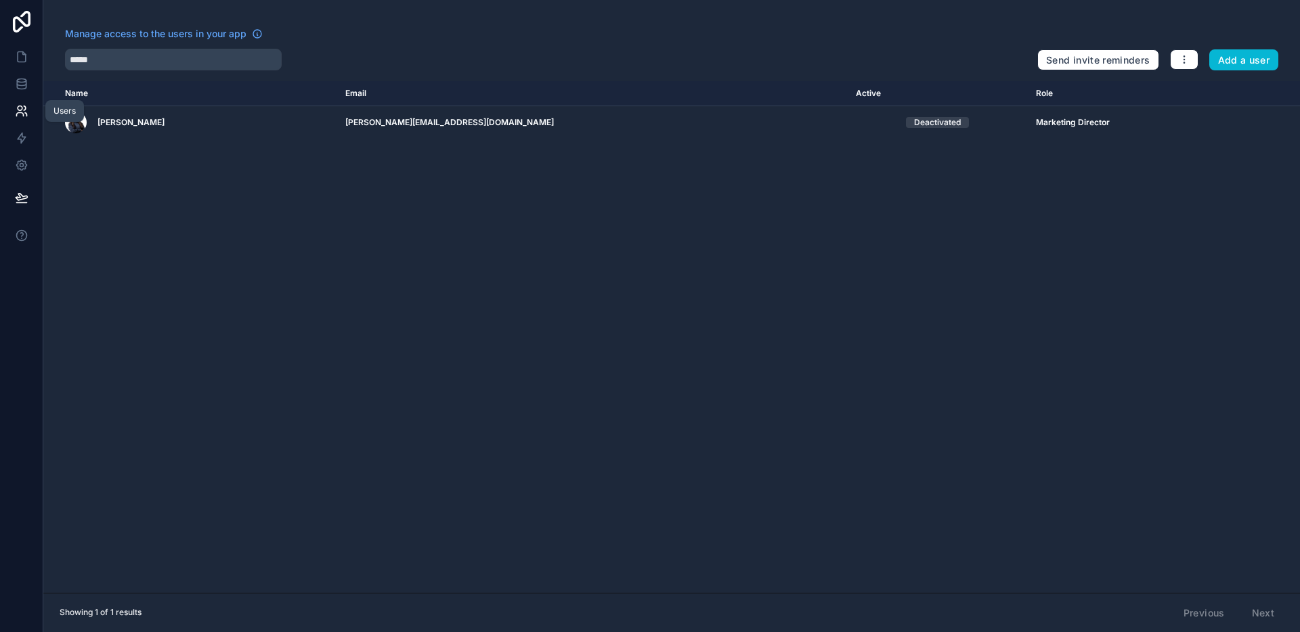
click at [18, 111] on icon at bounding box center [22, 111] width 14 height 14
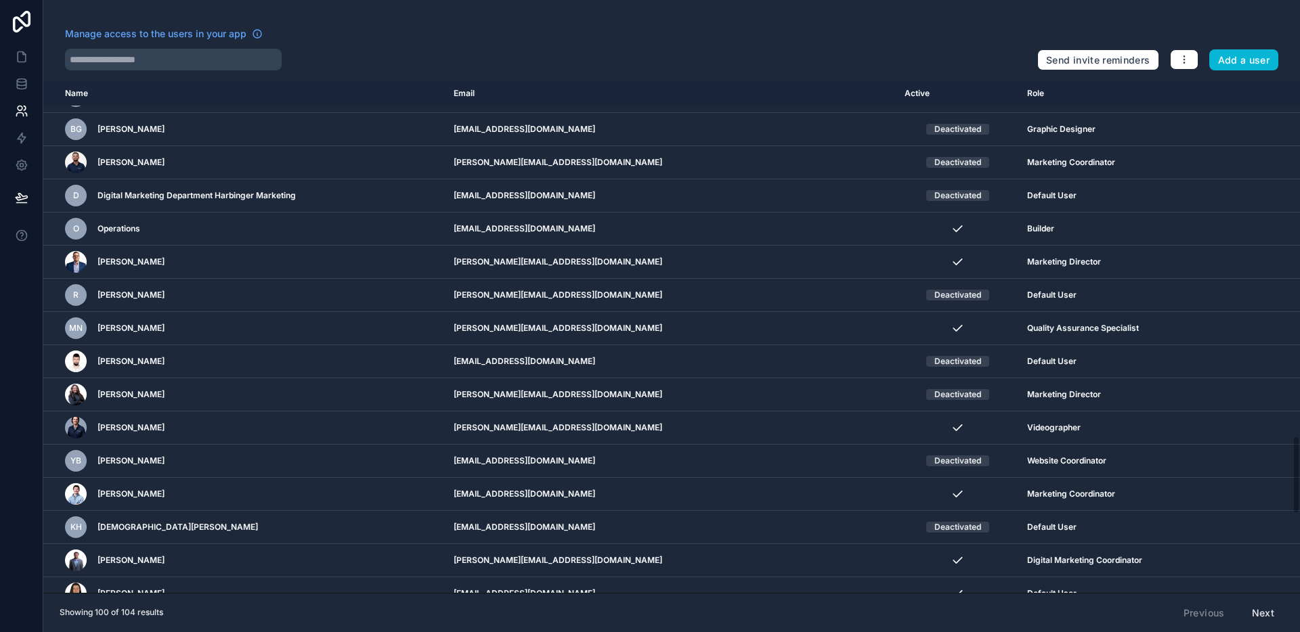
scroll to position [2316, 0]
click at [9, 56] on link at bounding box center [21, 56] width 43 height 27
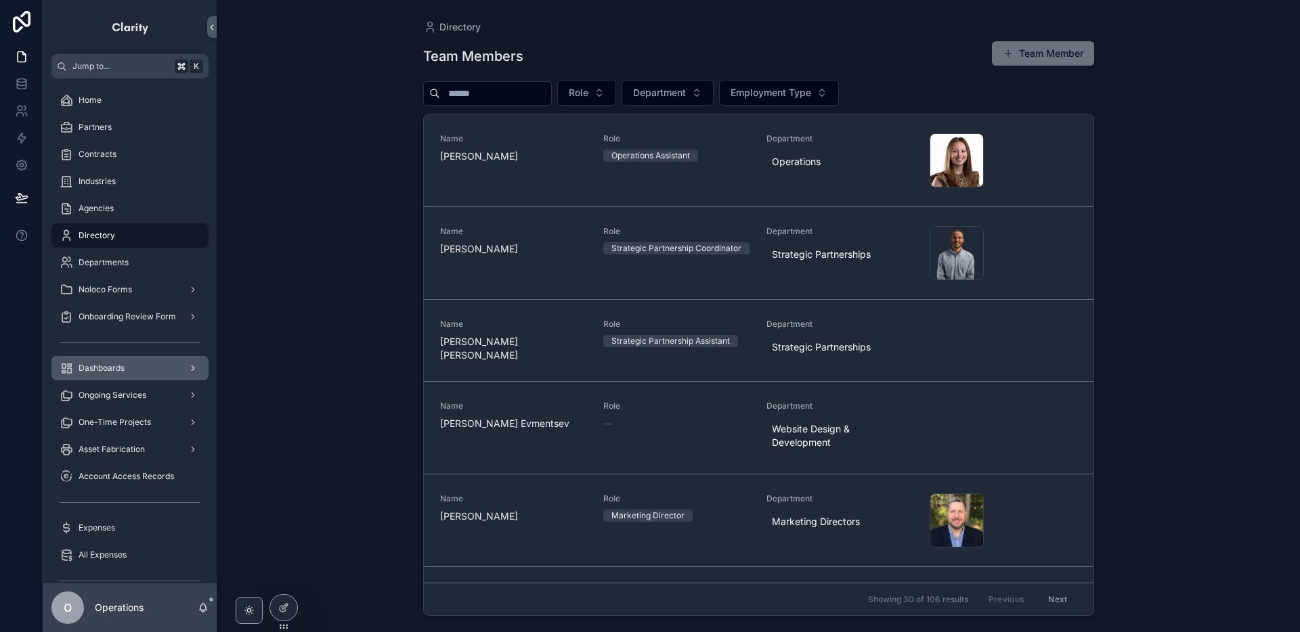
click at [165, 362] on div "Dashboards" at bounding box center [130, 368] width 141 height 22
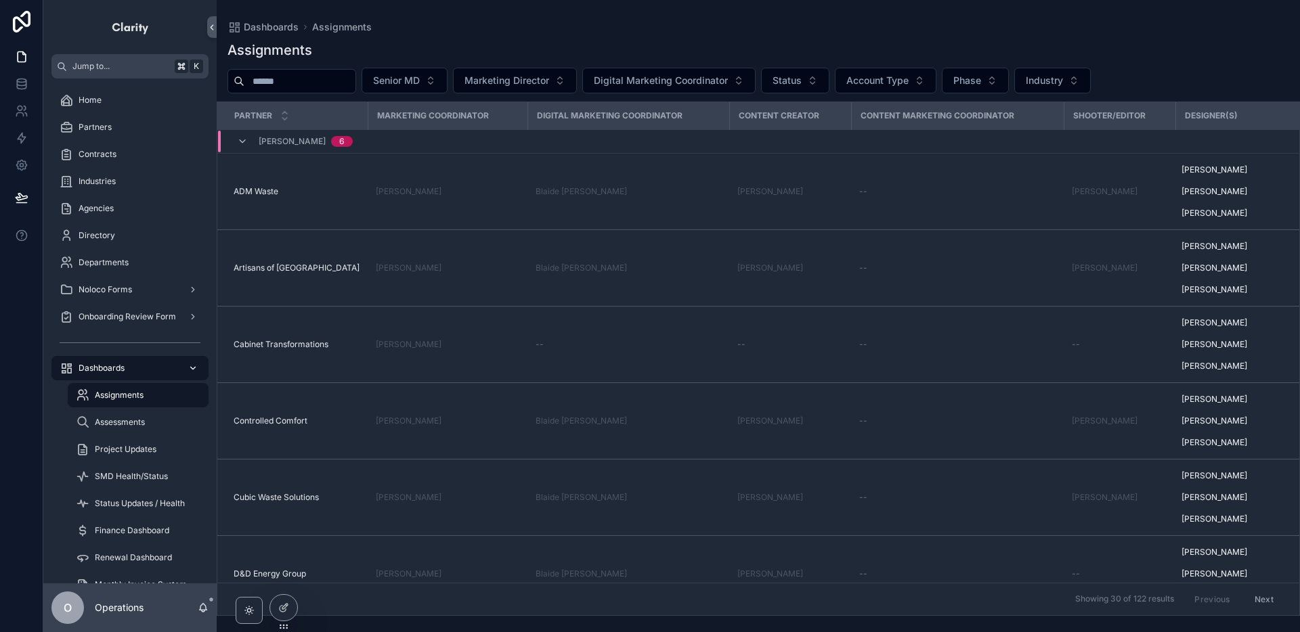
click at [165, 363] on div "Dashboards" at bounding box center [130, 368] width 141 height 22
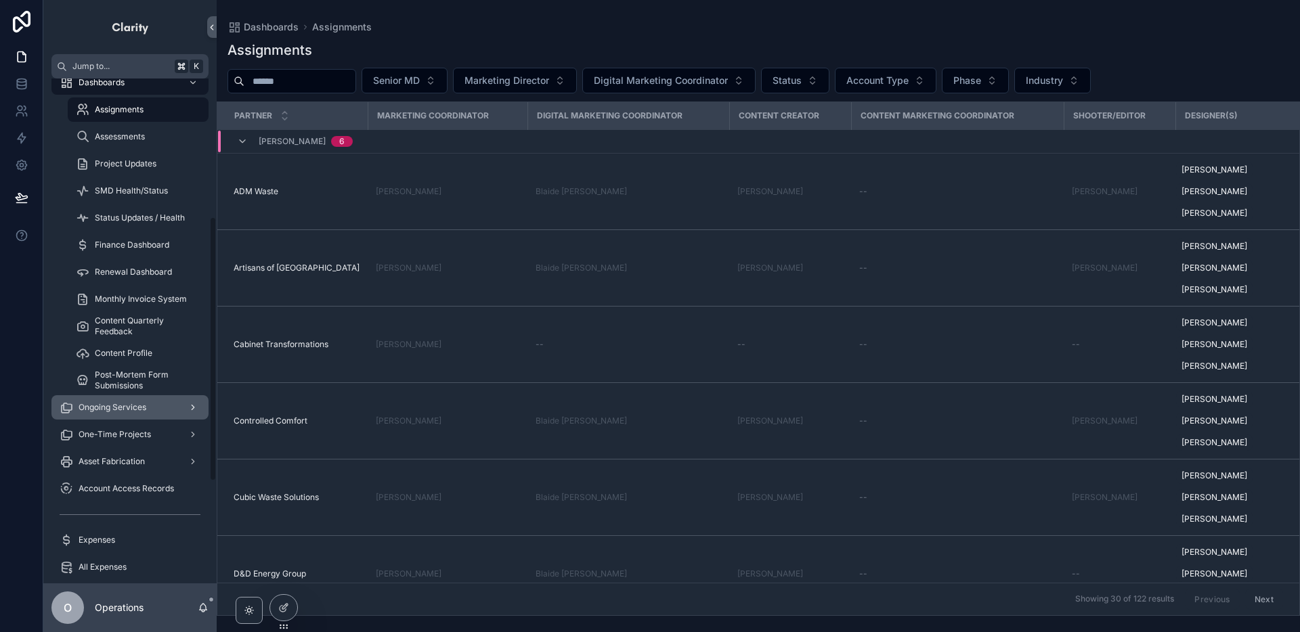
scroll to position [299, 0]
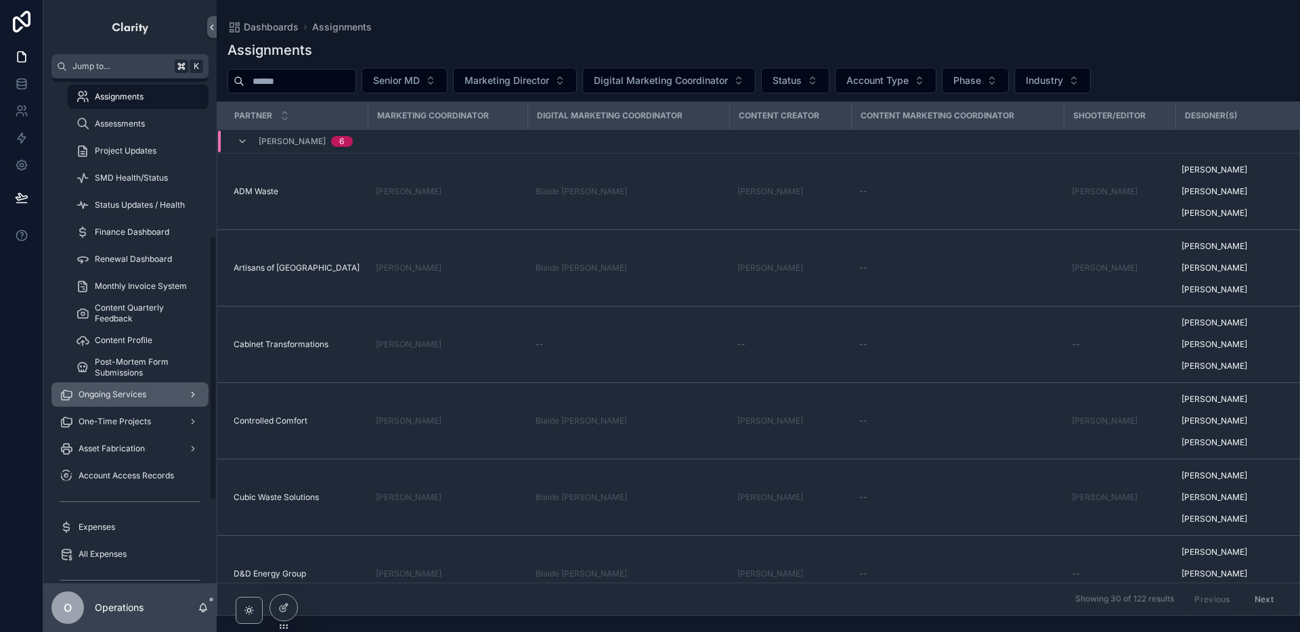
click at [175, 399] on div "Ongoing Services" at bounding box center [130, 395] width 141 height 22
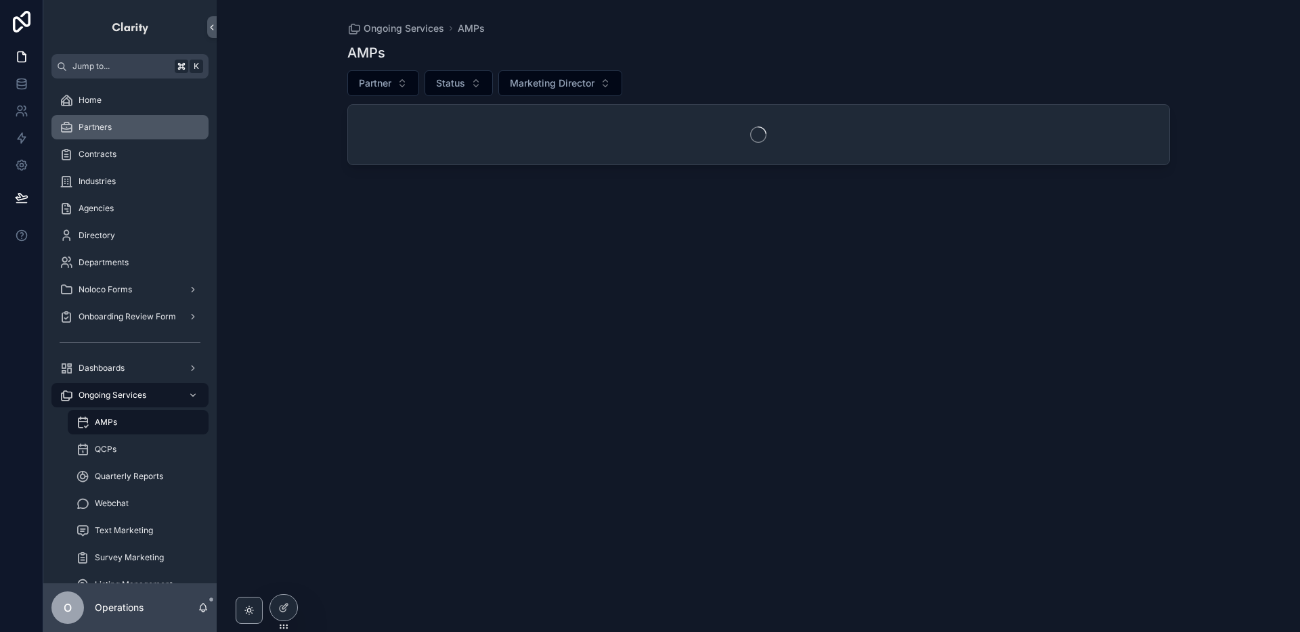
click at [162, 122] on div "Partners" at bounding box center [130, 127] width 141 height 22
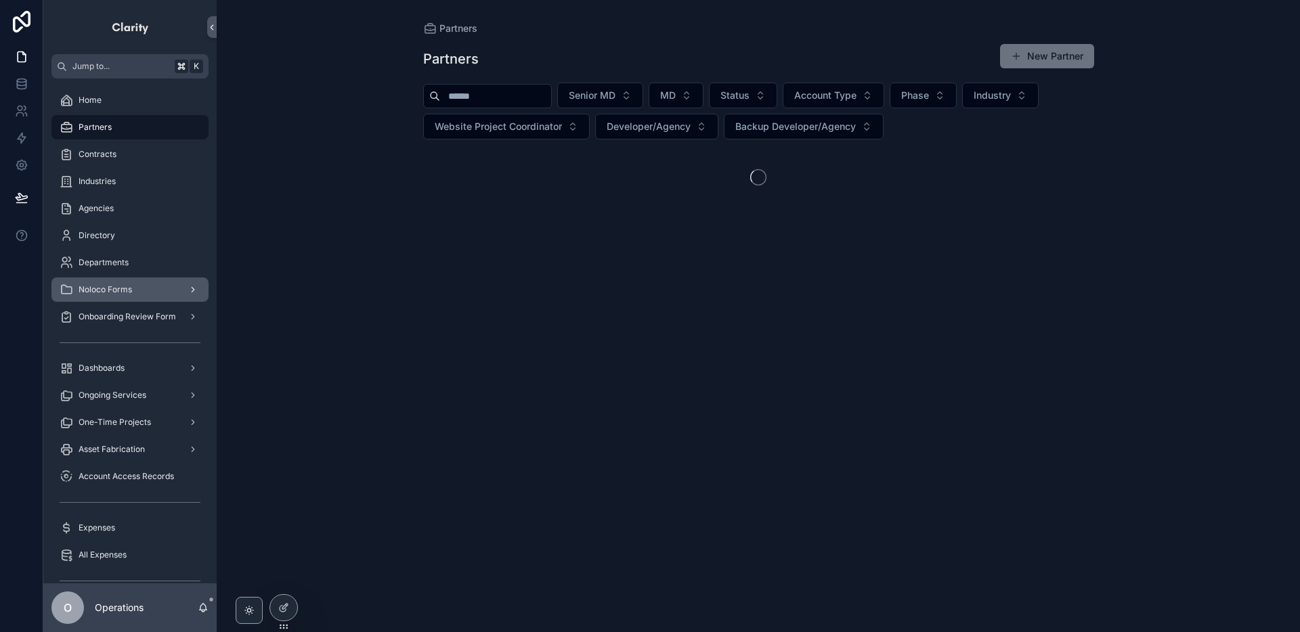
click at [194, 292] on icon "scrollable content" at bounding box center [192, 289] width 9 height 9
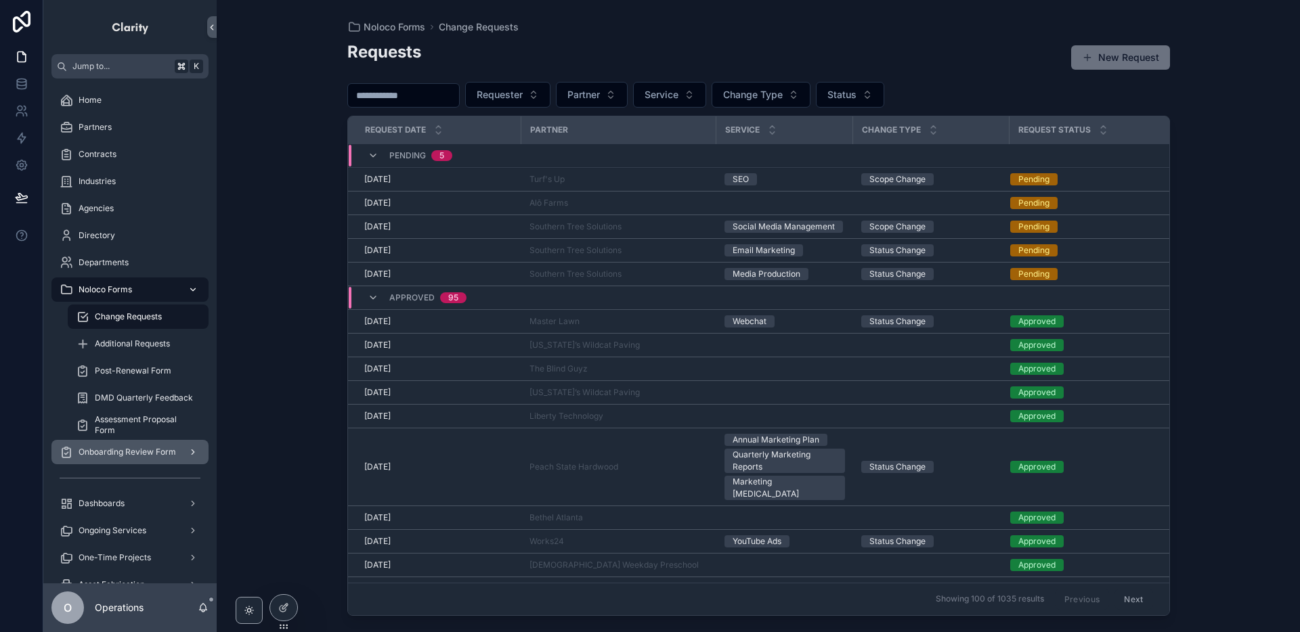
click at [196, 453] on icon "scrollable content" at bounding box center [192, 451] width 9 height 9
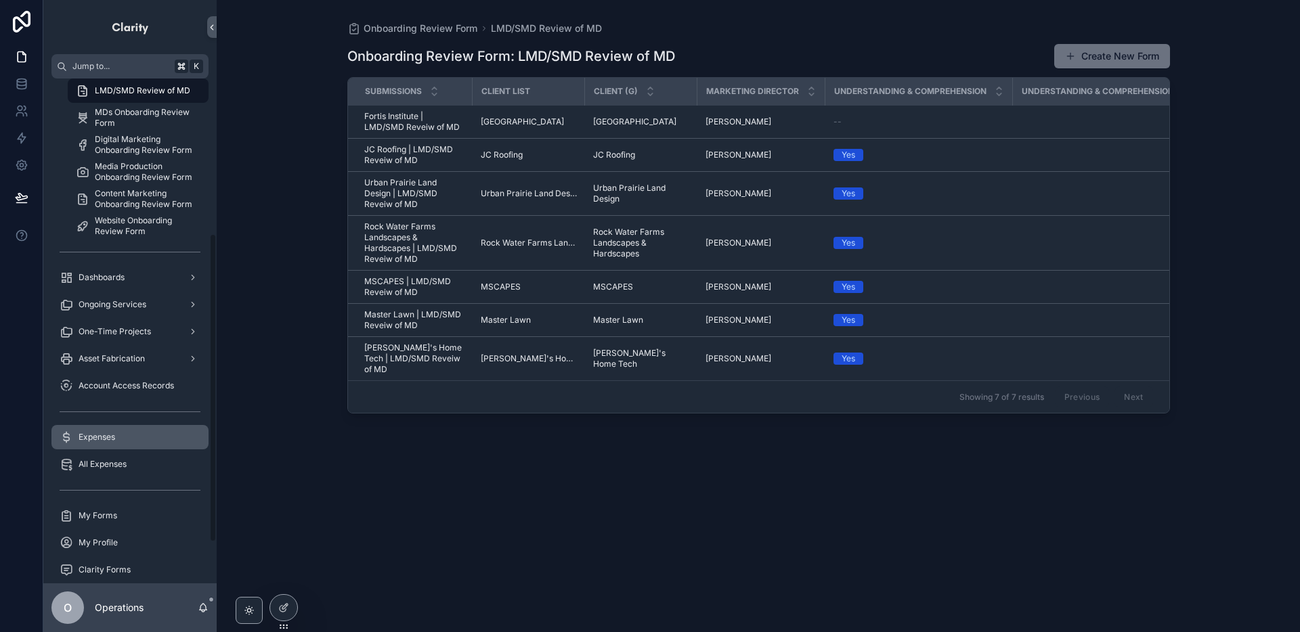
scroll to position [254, 0]
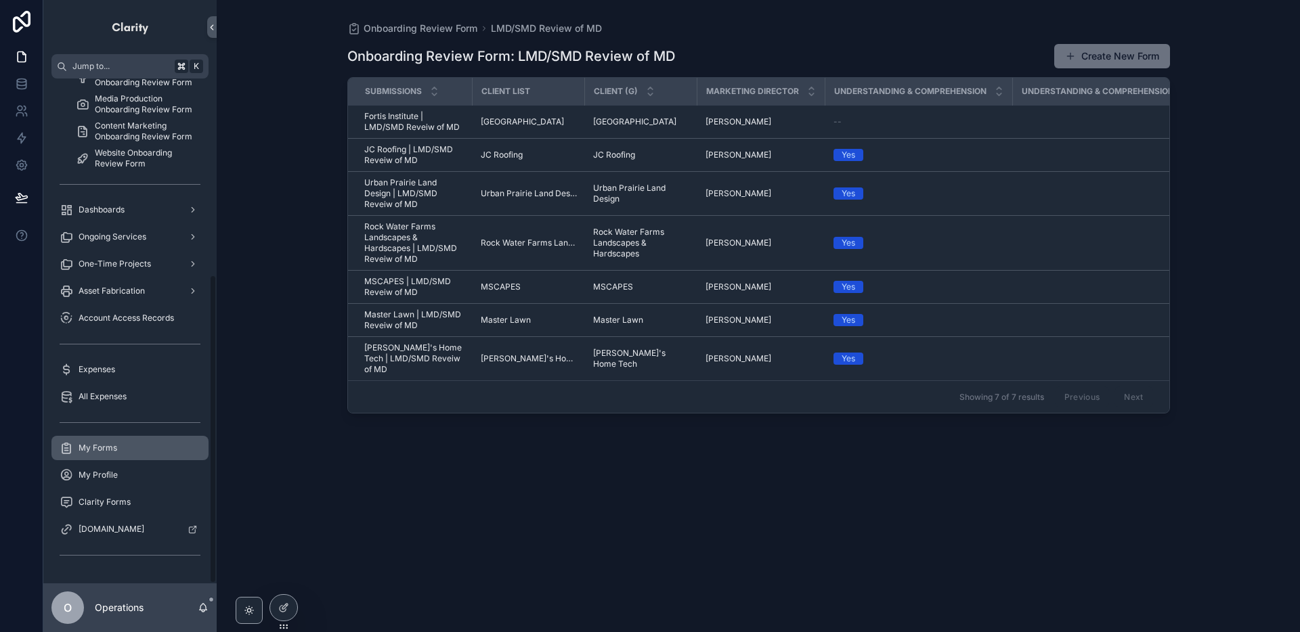
click at [141, 439] on div "My Forms" at bounding box center [130, 448] width 141 height 22
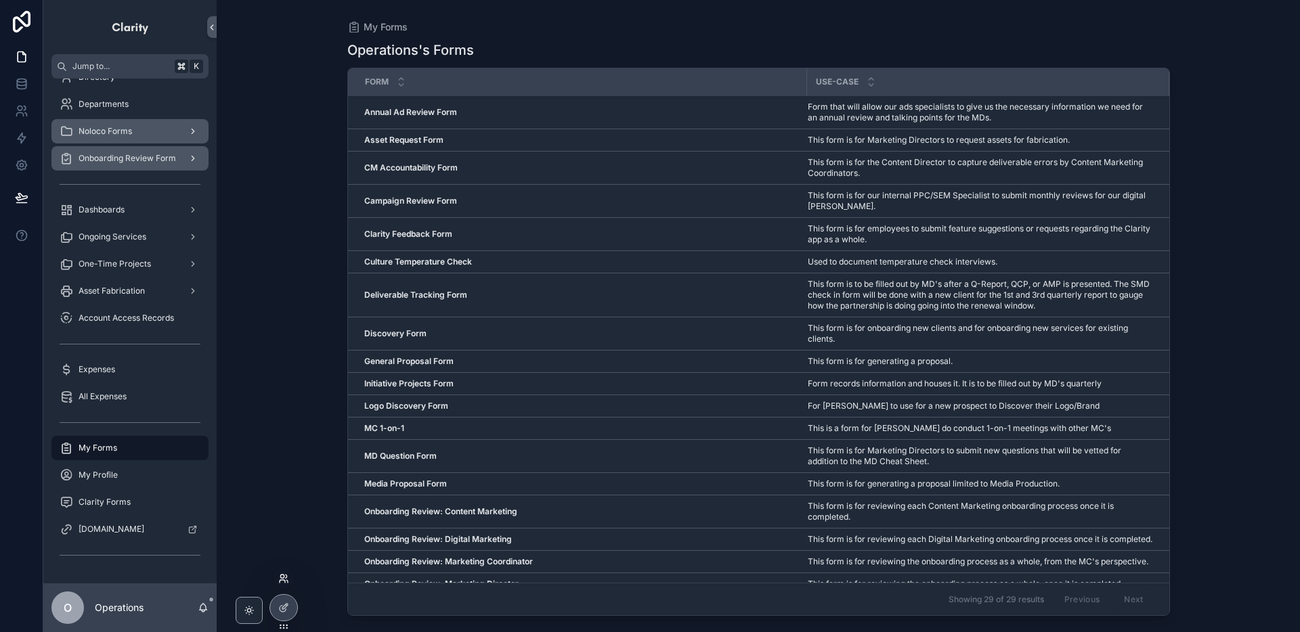
click at [281, 577] on icon at bounding box center [283, 578] width 11 height 11
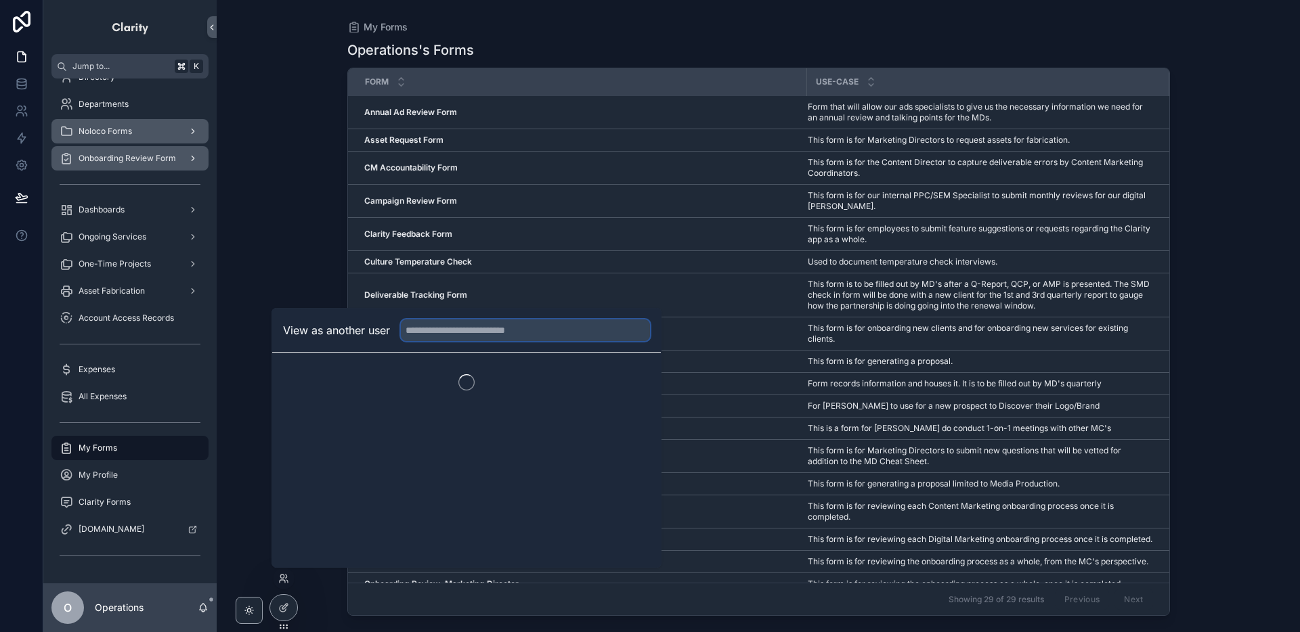
click at [451, 334] on input "text" at bounding box center [525, 331] width 249 height 22
type input "******"
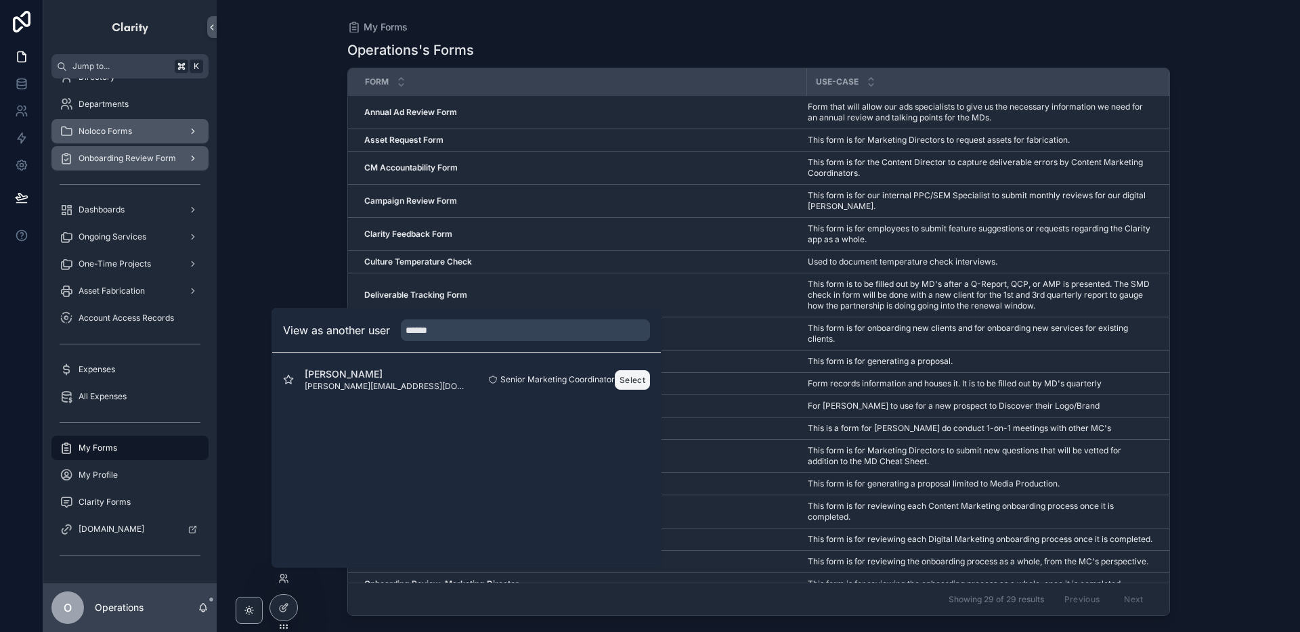
click at [624, 384] on button "Select" at bounding box center [632, 380] width 35 height 20
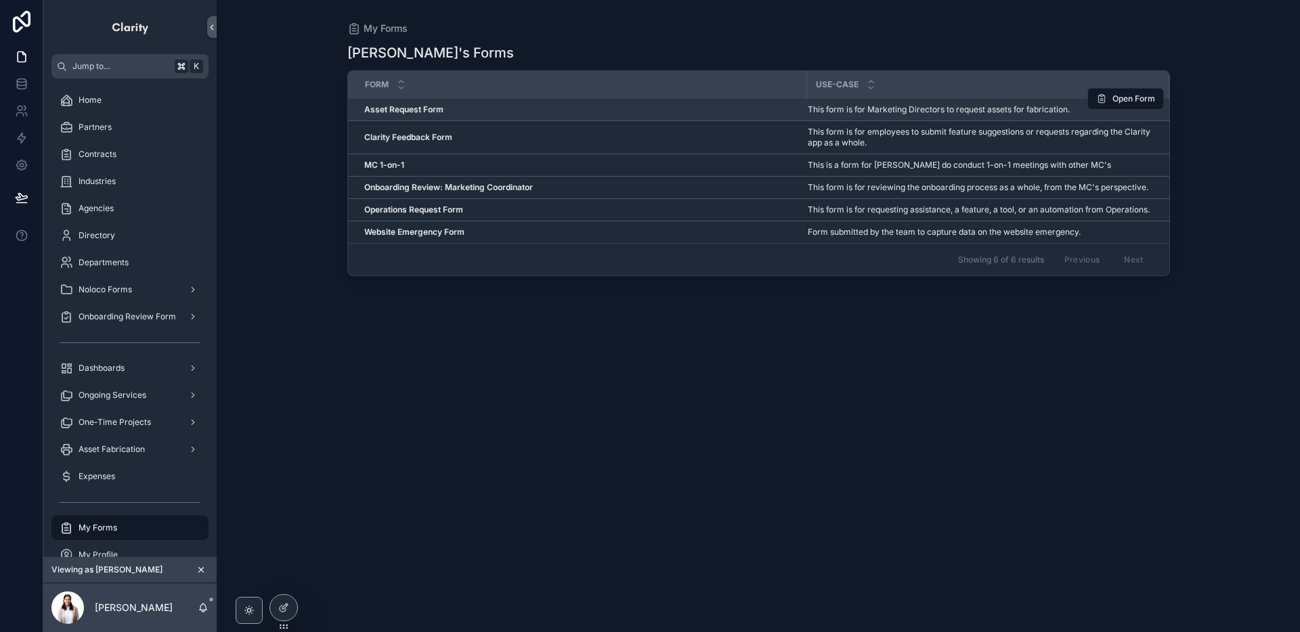
click at [504, 112] on div "Asset Request Form Asset Request Form" at bounding box center [581, 109] width 435 height 11
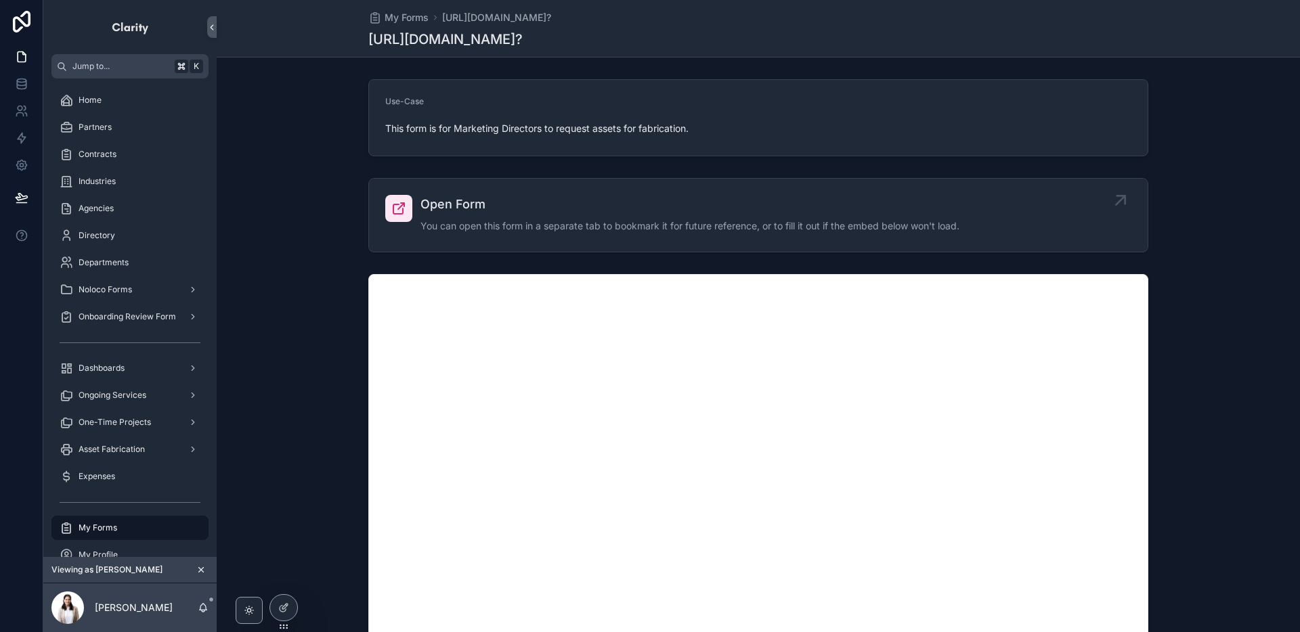
click at [607, 223] on span "You can open this form in a separate tab to bookmark it for future reference, o…" at bounding box center [689, 226] width 539 height 14
click at [203, 572] on icon "scrollable content" at bounding box center [201, 570] width 5 height 5
